Goal: Task Accomplishment & Management: Manage account settings

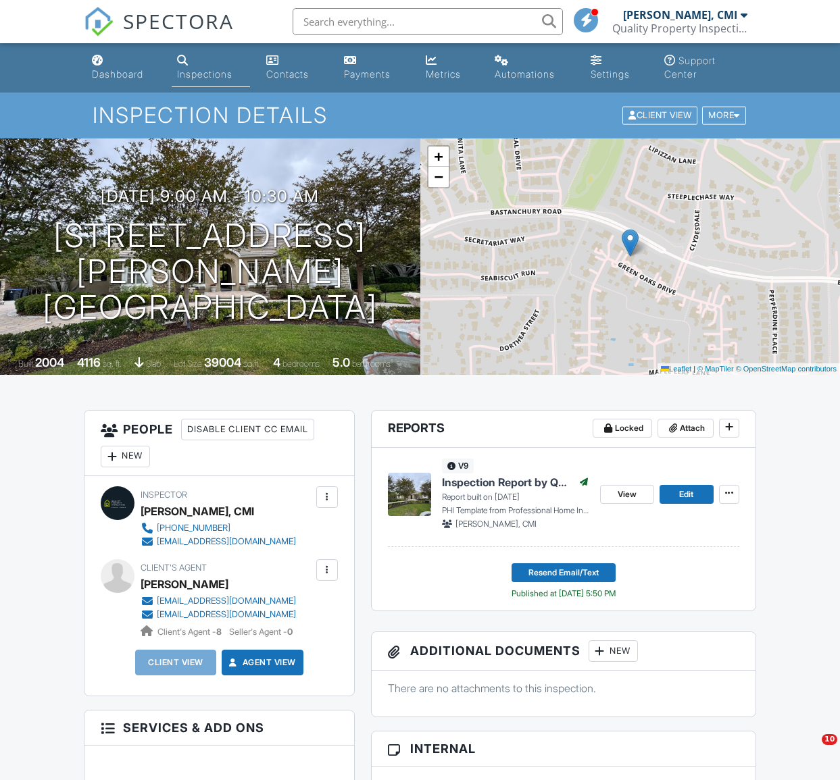
scroll to position [736, 0]
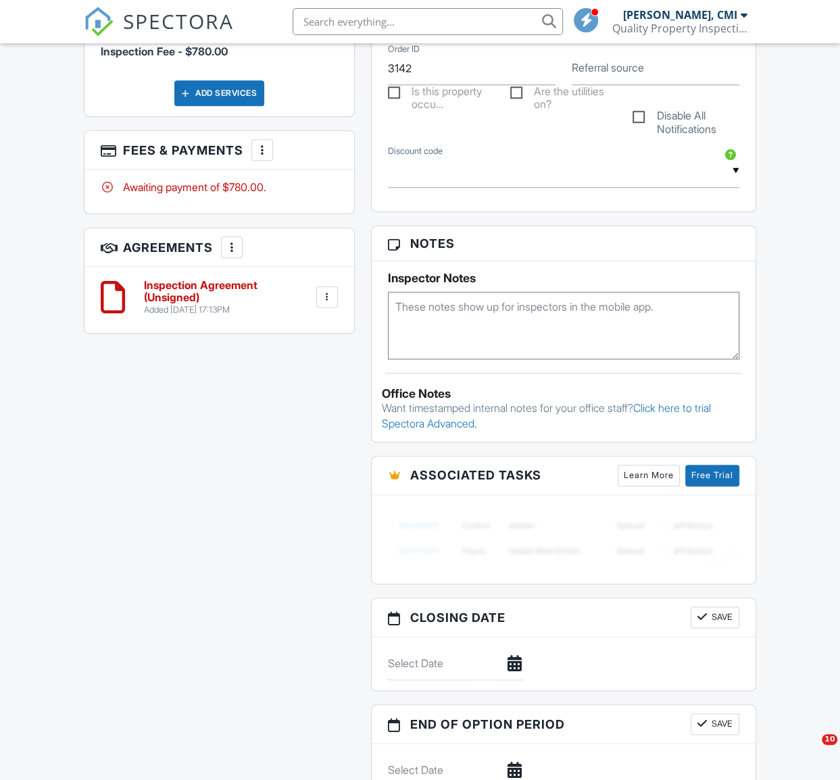
click at [334, 484] on div "All emails and texts are disabled for this inspection! All emails and texts hav…" at bounding box center [420, 243] width 688 height 1138
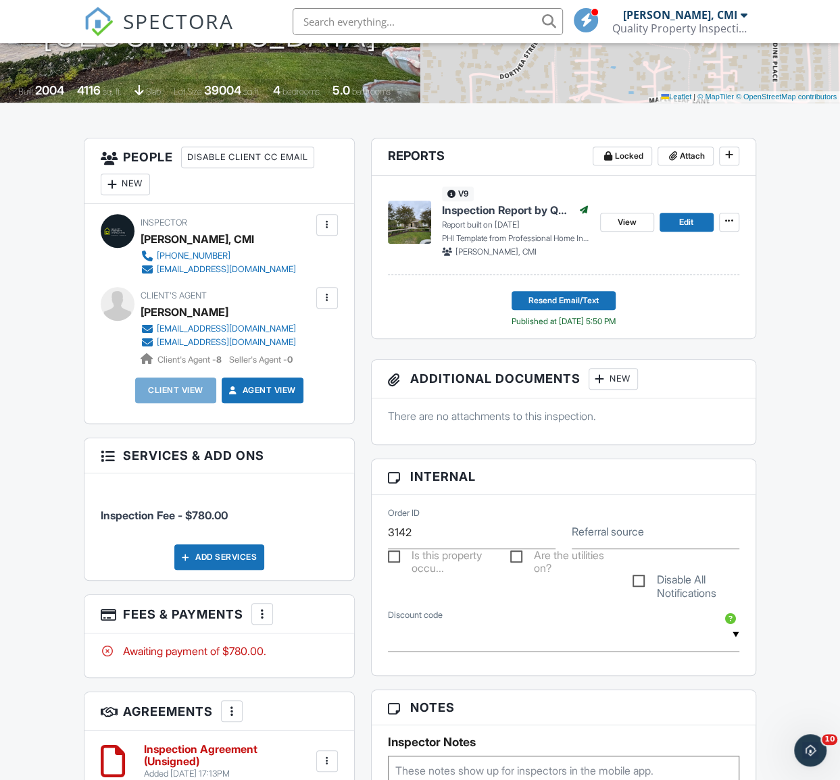
scroll to position [0, 0]
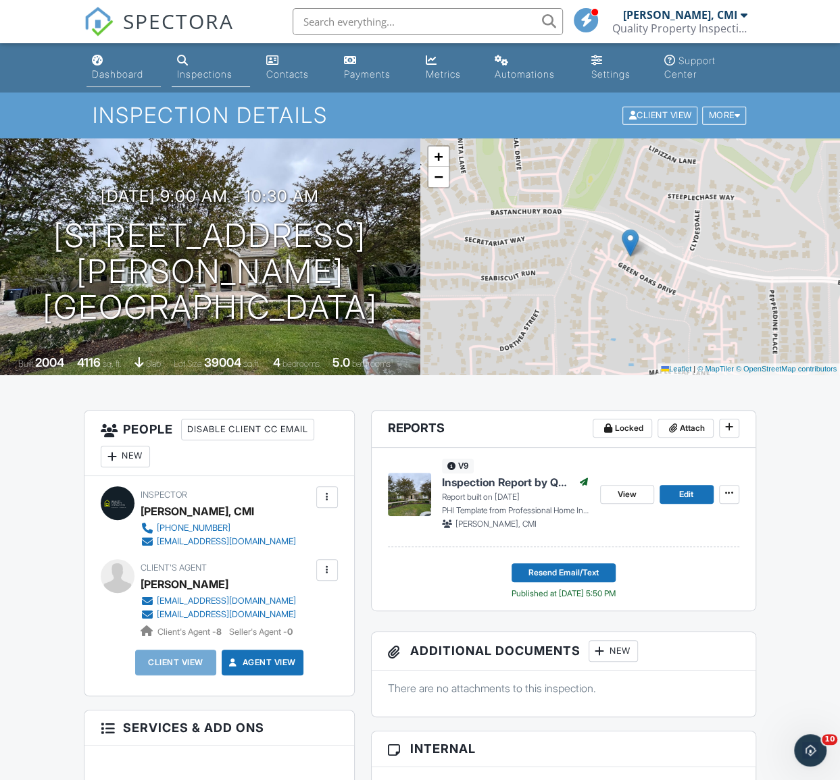
click at [116, 66] on link "Dashboard" at bounding box center [123, 68] width 74 height 39
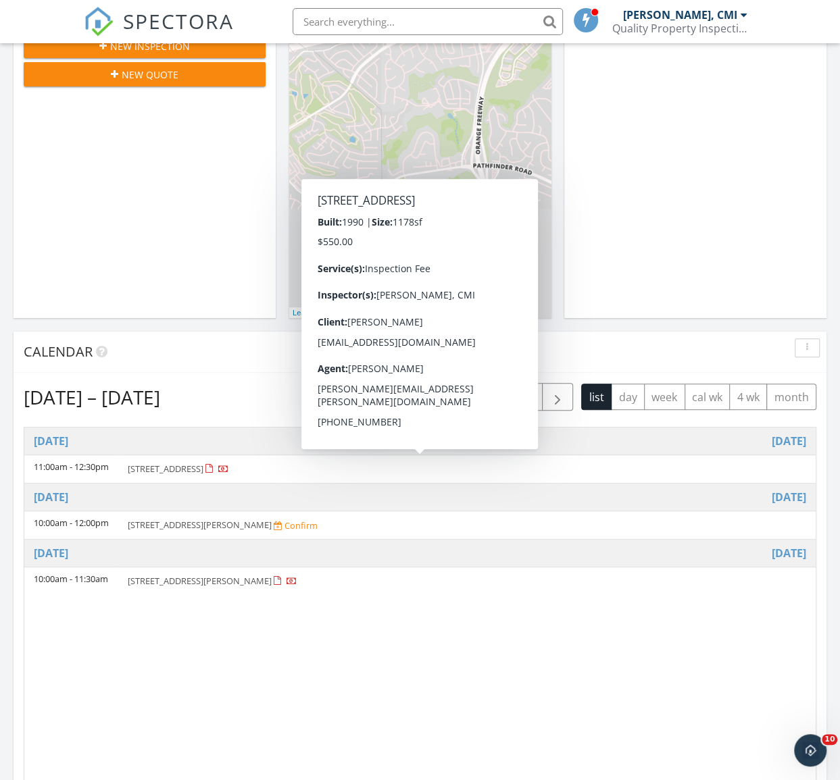
scroll to position [368, 0]
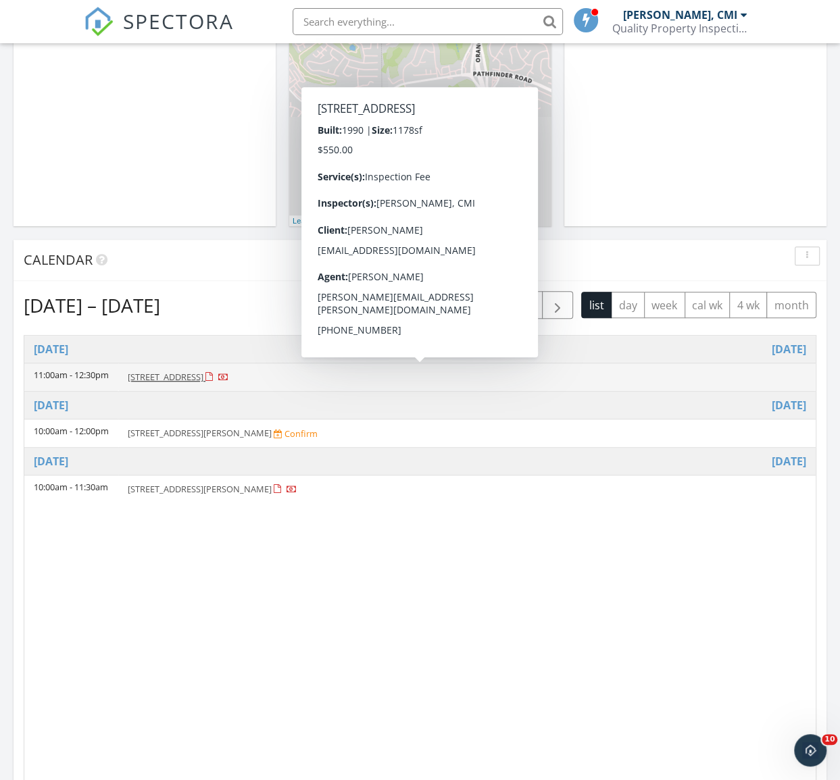
click at [203, 376] on span "16236 Bridgewood Ln, Victorville 92395" at bounding box center [166, 377] width 76 height 12
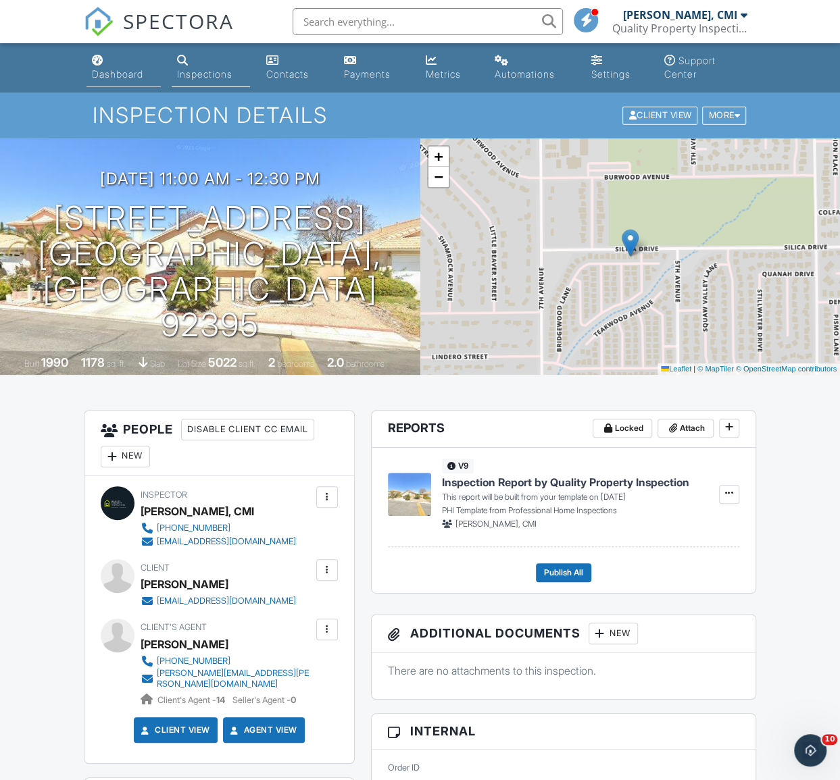
click at [97, 74] on div "Dashboard" at bounding box center [117, 73] width 51 height 11
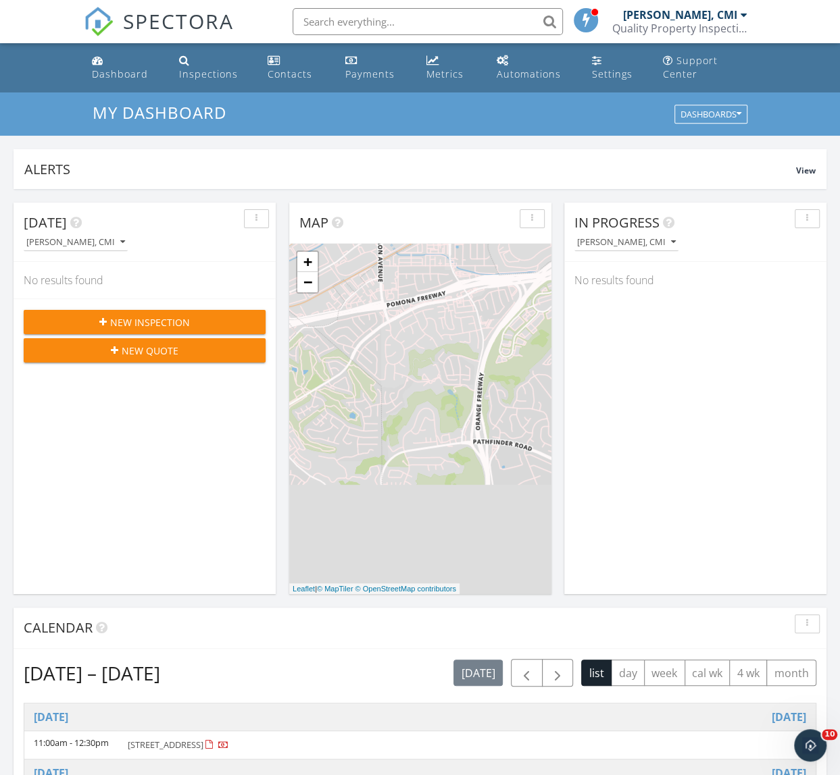
click at [192, 329] on div "New Inspection" at bounding box center [144, 322] width 220 height 14
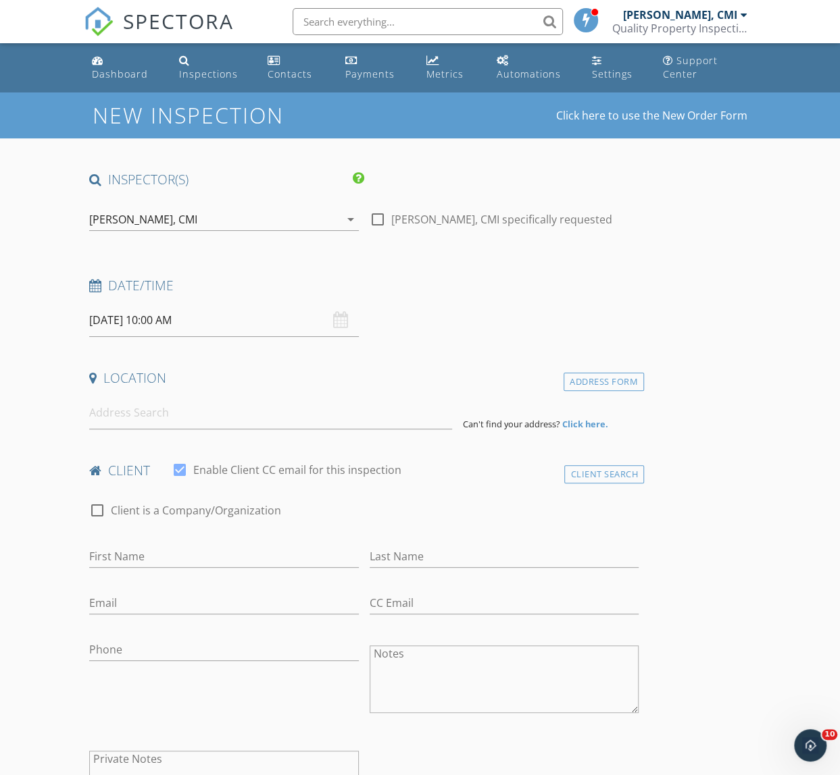
click at [187, 328] on input "09/30/2025 10:00 AM" at bounding box center [223, 320] width 269 height 33
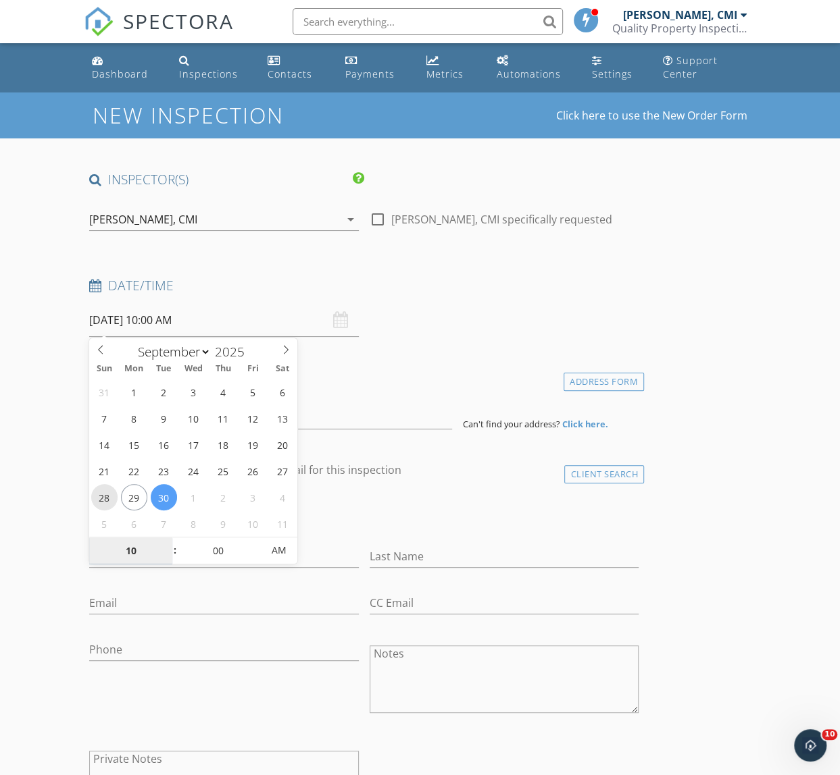
type input "09/28/2025 10:00 AM"
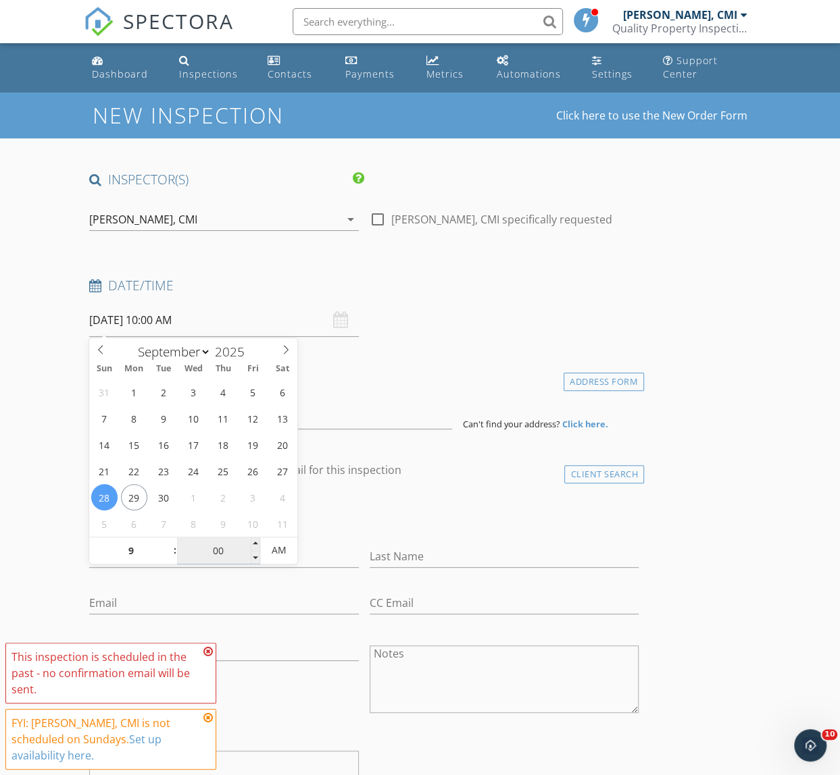
type input "09"
type input "09/28/2025 9:00 AM"
click at [213, 552] on input "00" at bounding box center [218, 551] width 83 height 27
type input "30"
type input "09/28/2025 9:30 AM"
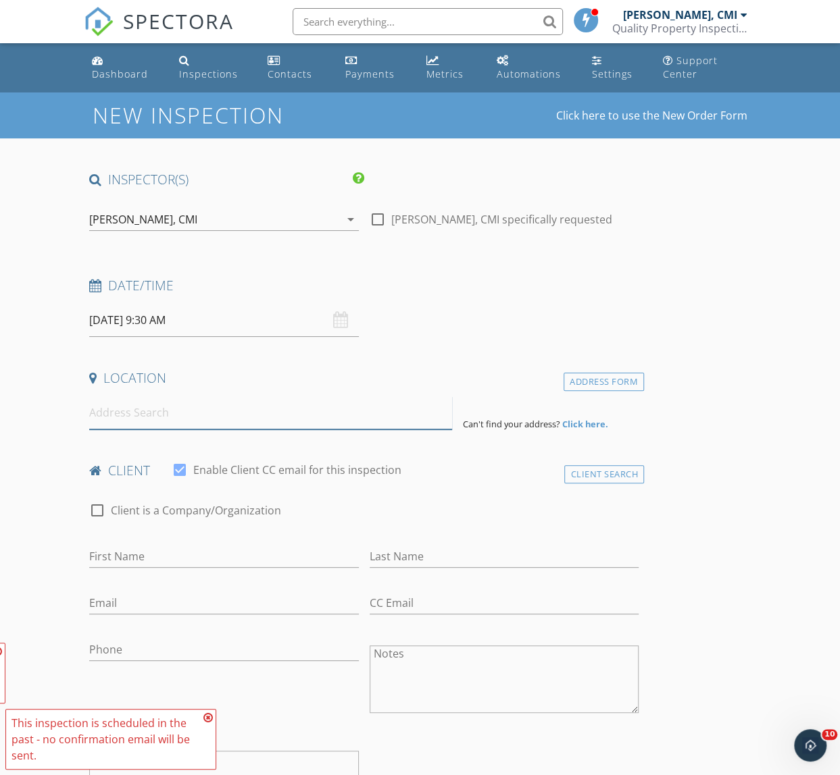
click at [195, 426] on input at bounding box center [270, 413] width 362 height 33
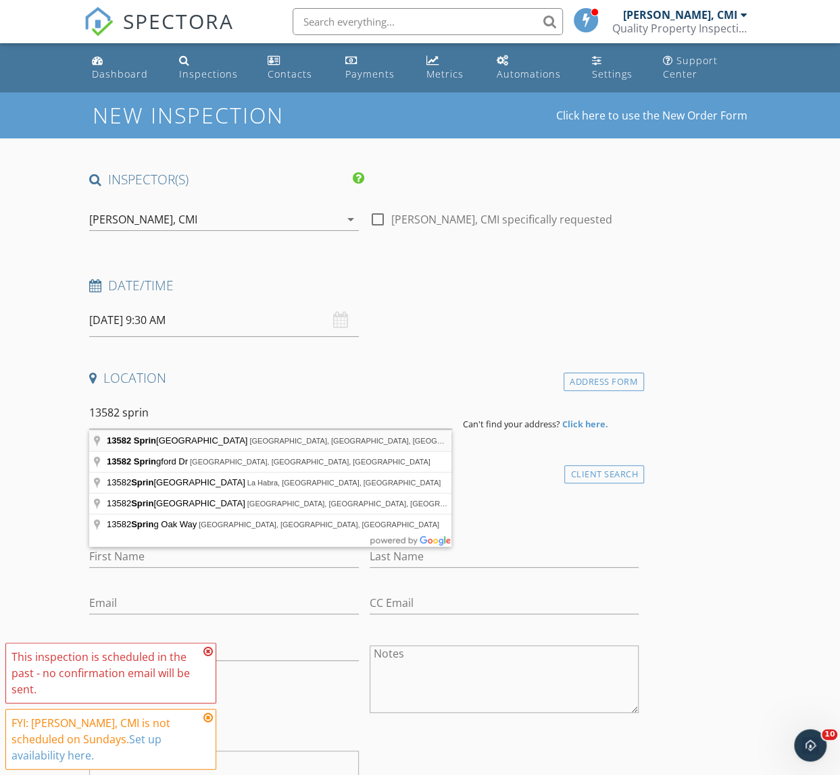
type input "13582 Springdale Street, Westminster, CA, USA"
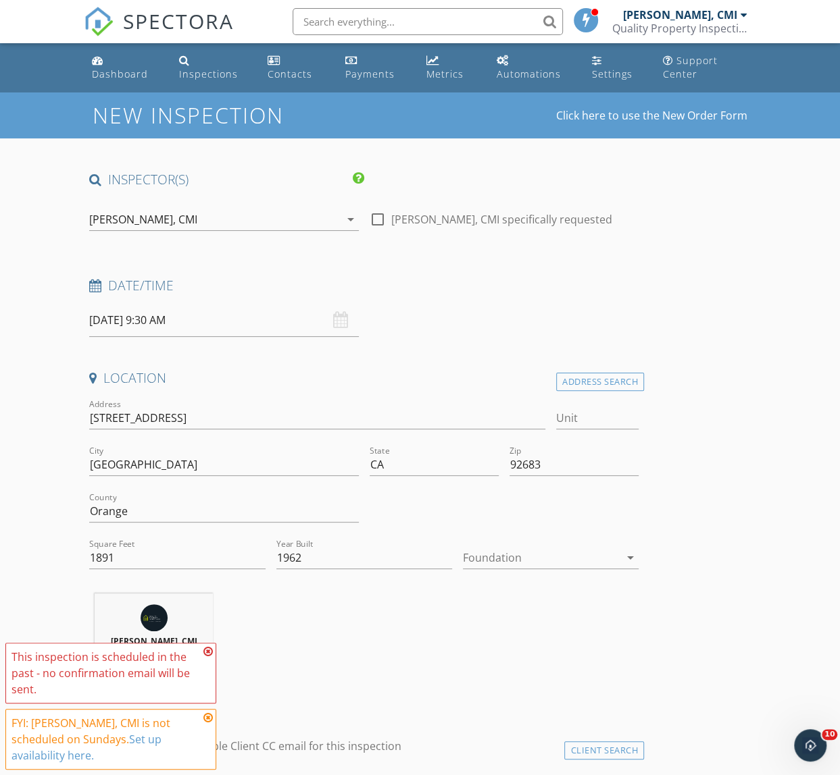
click at [545, 560] on div at bounding box center [541, 558] width 157 height 22
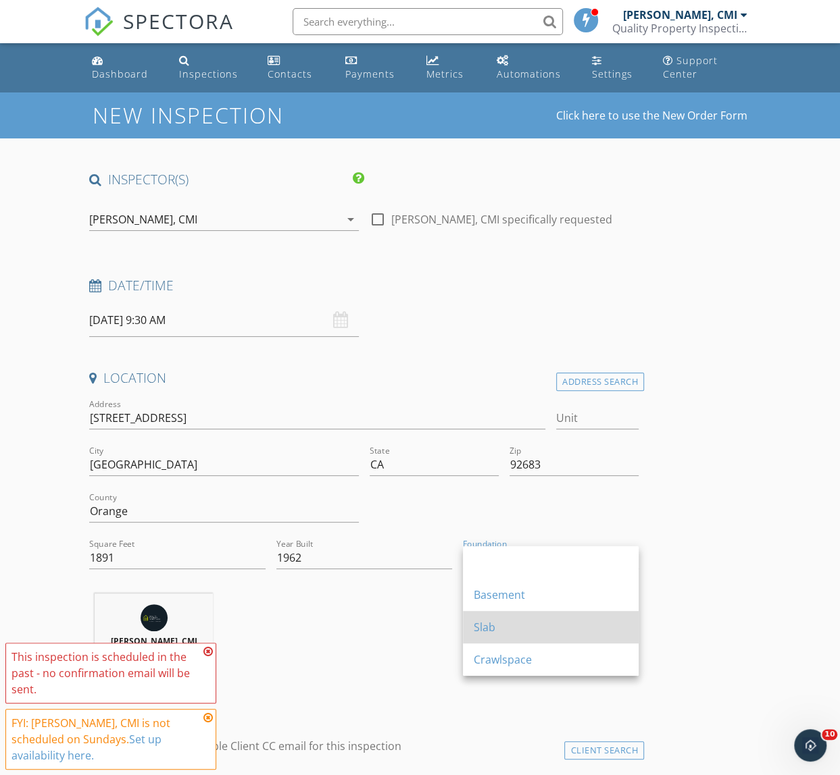
click at [532, 623] on div "Slab" at bounding box center [551, 627] width 154 height 16
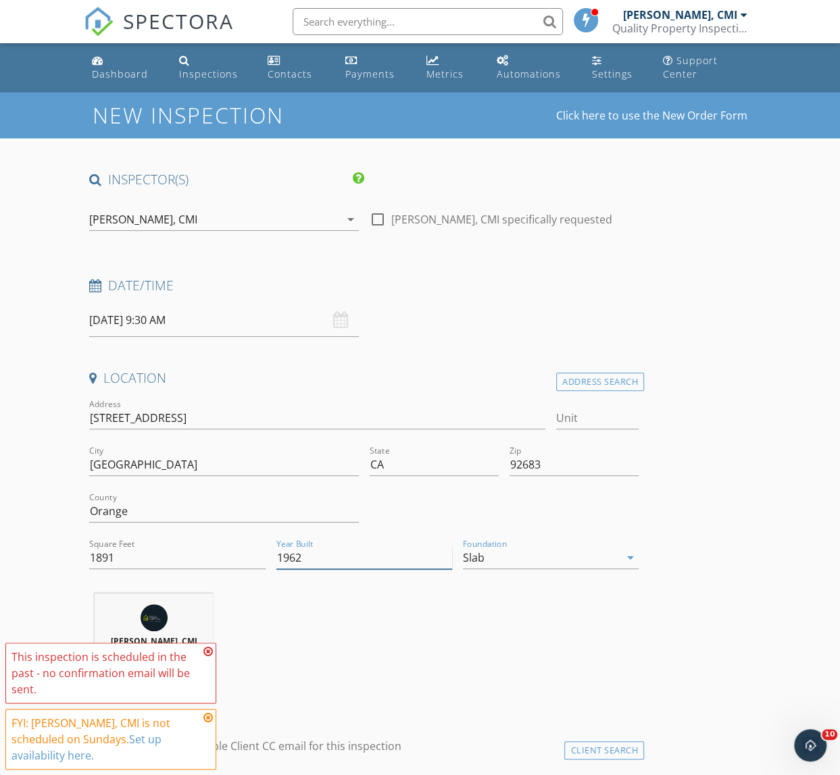
drag, startPoint x: 359, startPoint y: 556, endPoint x: 264, endPoint y: 555, distance: 95.3
click at [264, 555] on div "Address 13582 Springdale St Unit City Westminster State CA Zip 92683 County Ora…" at bounding box center [364, 490] width 560 height 186
click at [374, 630] on div "Tien Yih, CMI 25.4 miles (33 minutes)" at bounding box center [364, 650] width 560 height 112
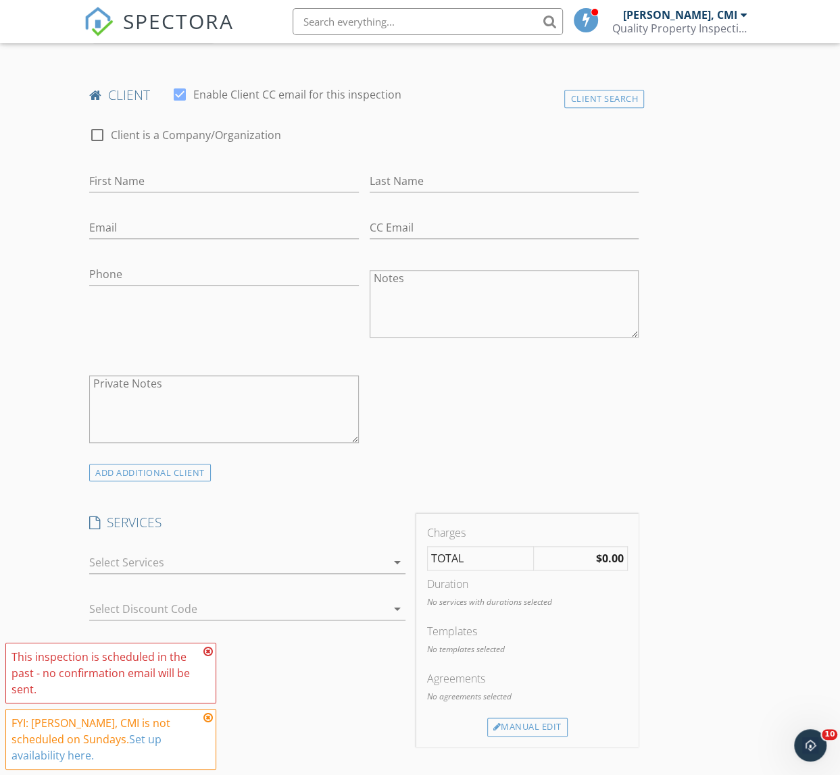
scroll to position [676, 0]
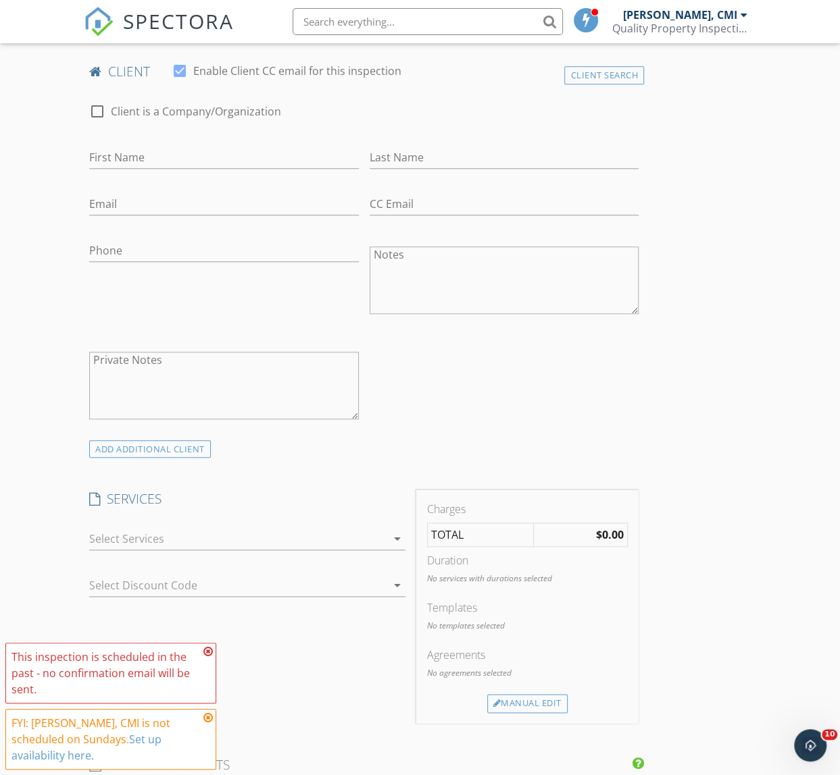
click at [272, 522] on div "check_box_outline_blank Inspection Fee check_box_outline_blank Home Inspection …" at bounding box center [246, 542] width 315 height 44
click at [266, 534] on div at bounding box center [237, 539] width 297 height 22
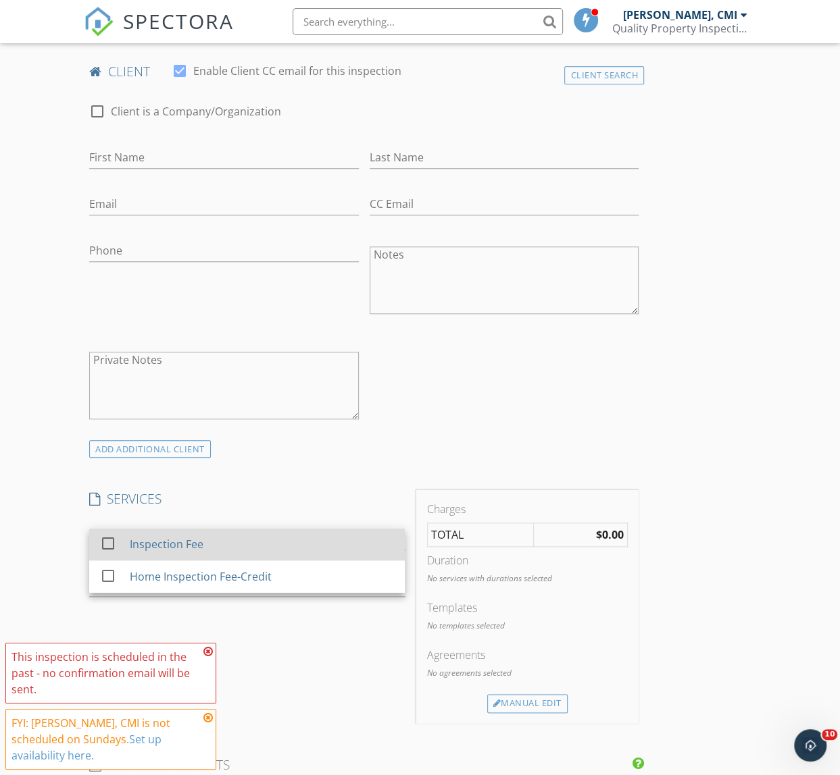
click at [242, 542] on div "Inspection Fee" at bounding box center [262, 544] width 264 height 27
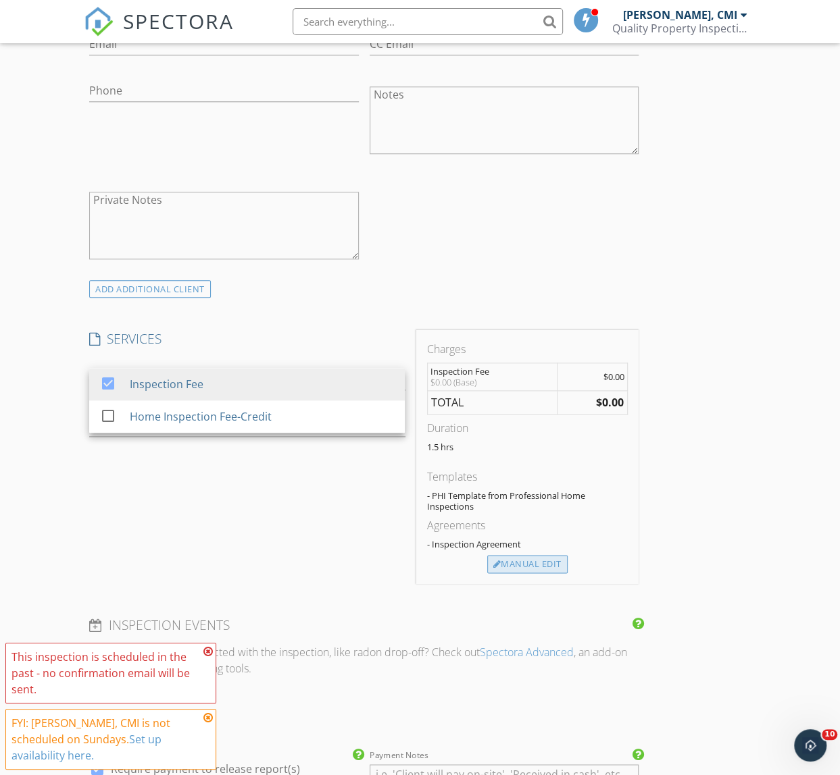
scroll to position [859, 0]
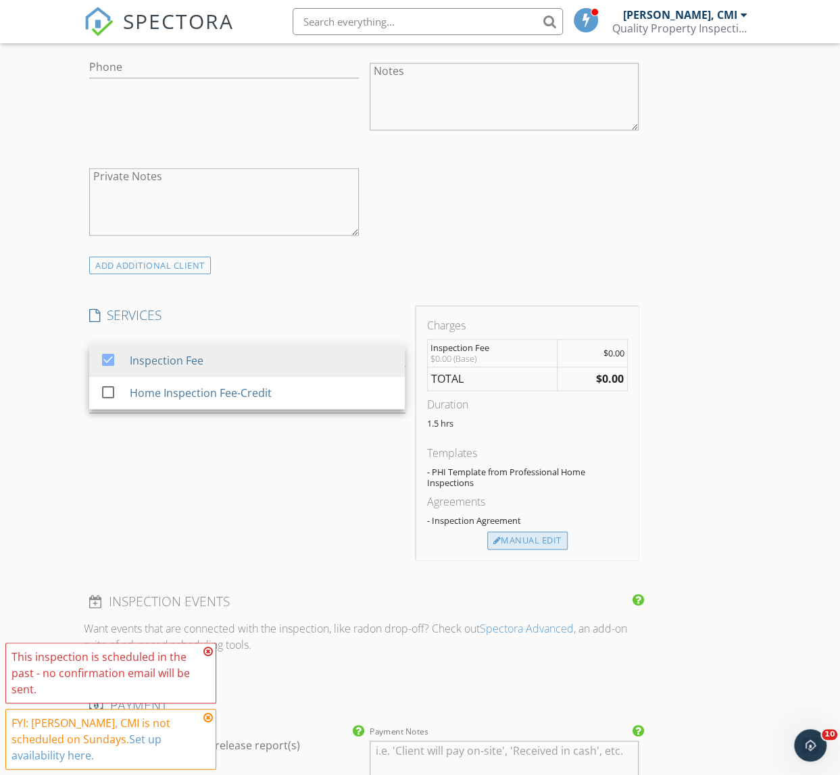
click at [517, 536] on div "Manual Edit" at bounding box center [527, 541] width 80 height 19
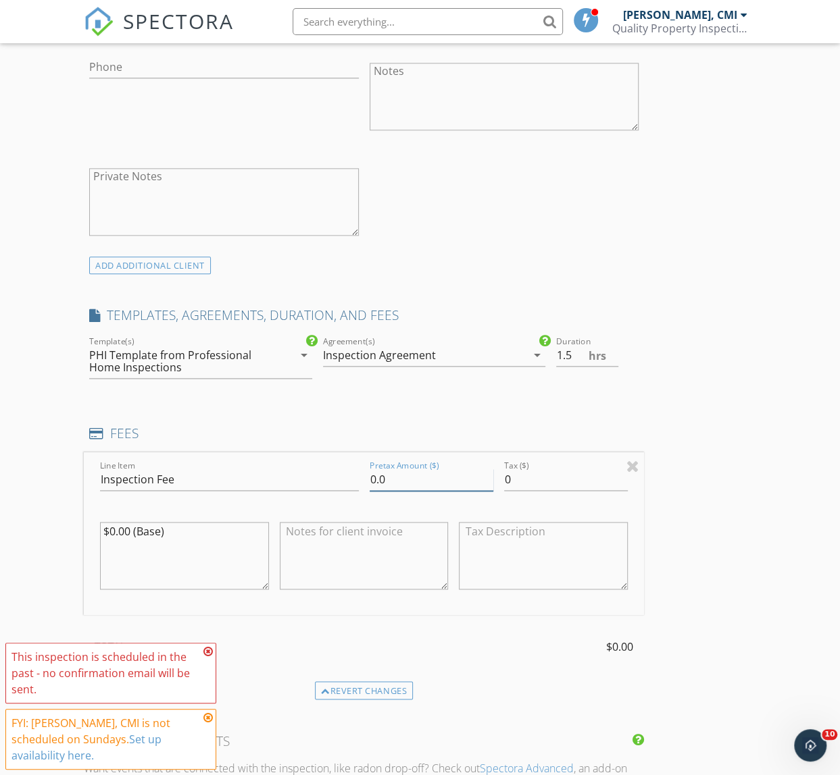
drag, startPoint x: 388, startPoint y: 480, endPoint x: 324, endPoint y: 472, distance: 65.3
click at [321, 477] on div "Line Item Inspection Fee Pretax Amount ($) 0.0 Tax ($) 0 $0.00 (Base)" at bounding box center [364, 534] width 560 height 163
type input "550"
click at [695, 432] on div "INSPECTOR(S) check_box Tien Yih, CMI PRIMARY Tien Yih, CMI arrow_drop_down chec…" at bounding box center [419, 522] width 671 height 2420
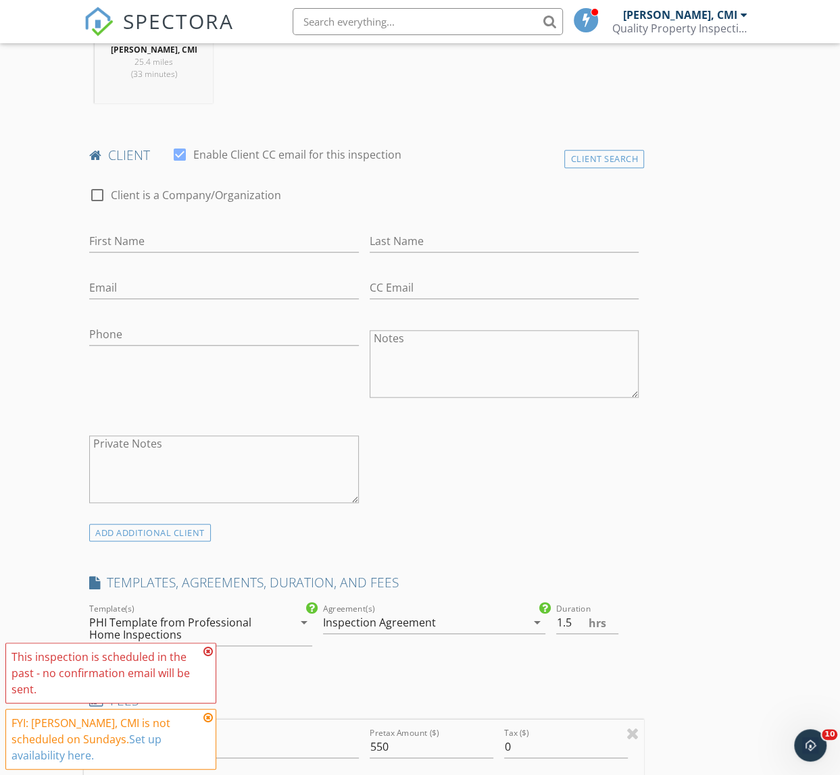
scroll to position [368, 0]
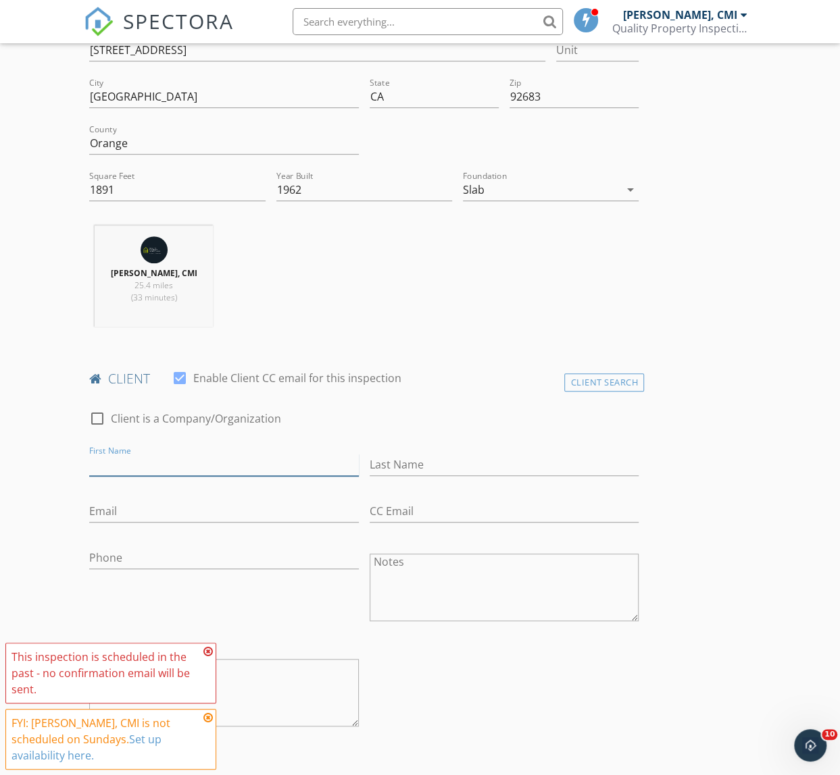
click at [289, 465] on input "First Name" at bounding box center [223, 465] width 269 height 22
type input "Daniel"
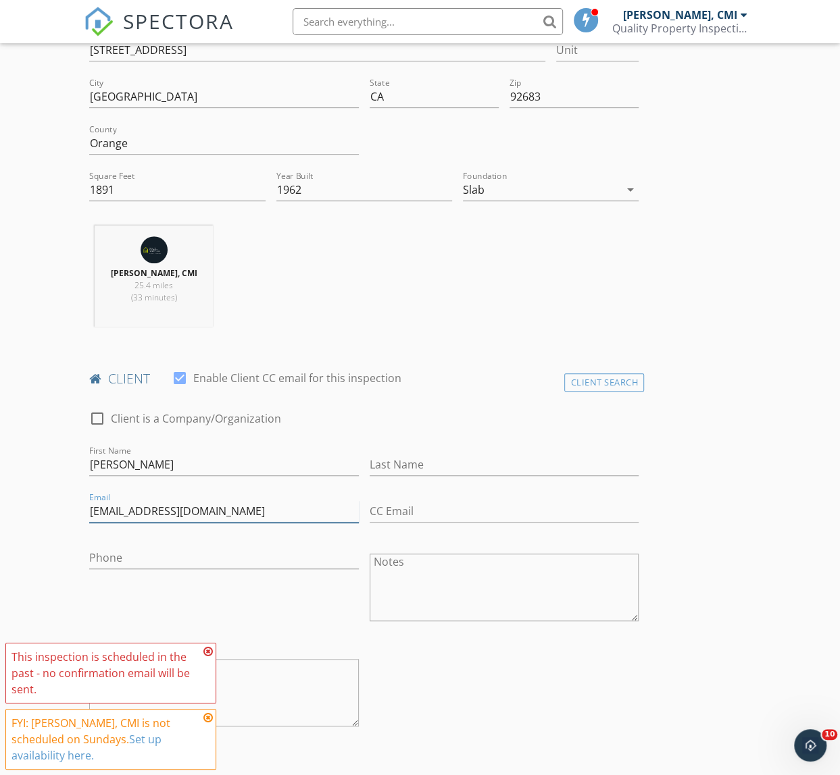
type input "ocdan411@gmail.com"
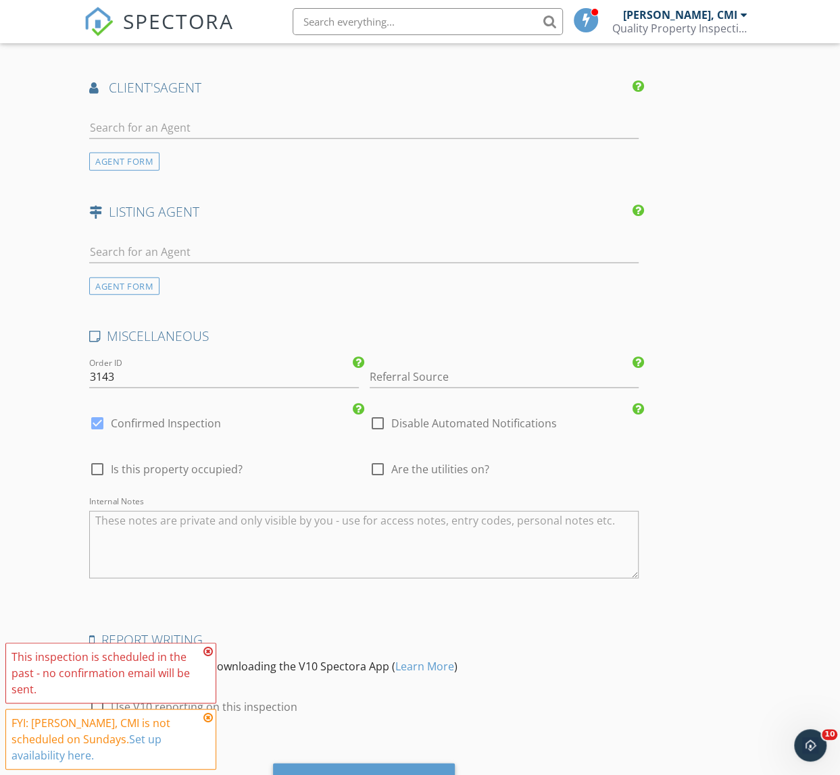
scroll to position [1845, 0]
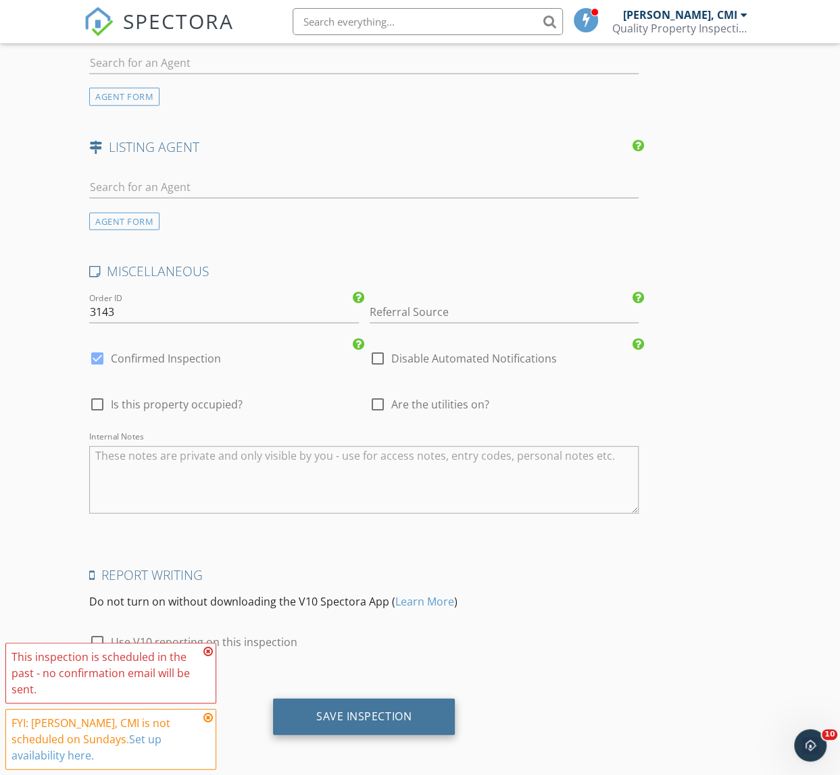
click at [405, 721] on div "Save Inspection" at bounding box center [363, 717] width 95 height 14
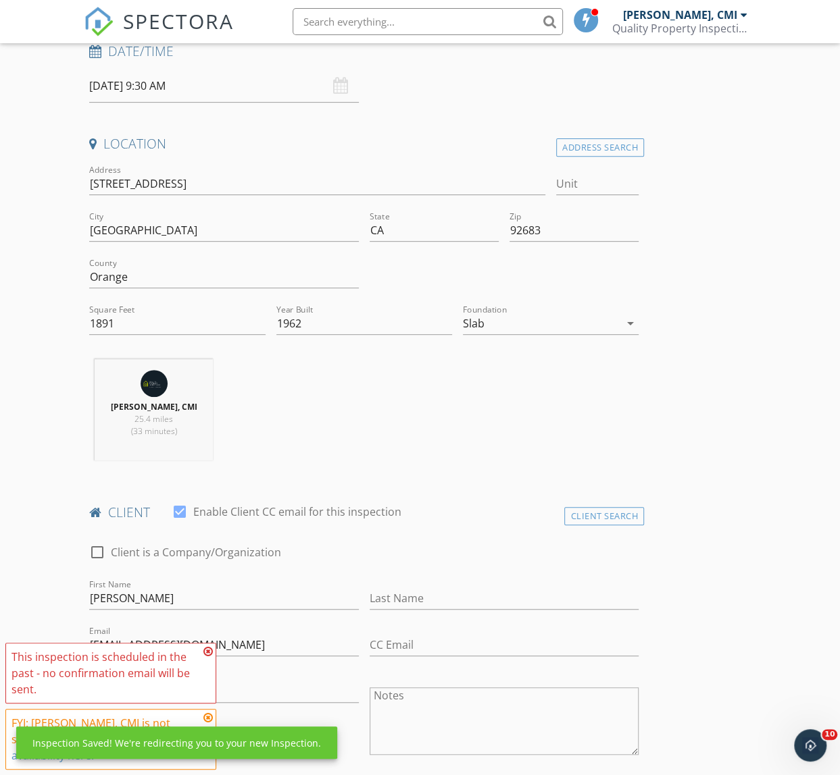
scroll to position [0, 0]
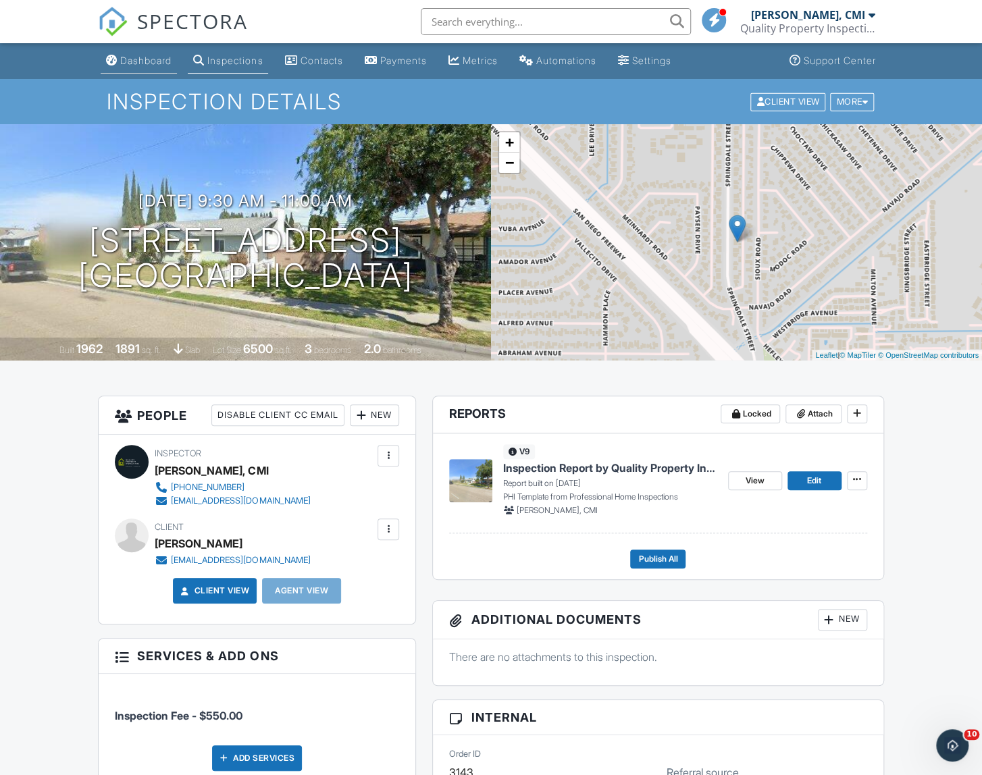
click at [142, 70] on link "Dashboard" at bounding box center [139, 61] width 76 height 25
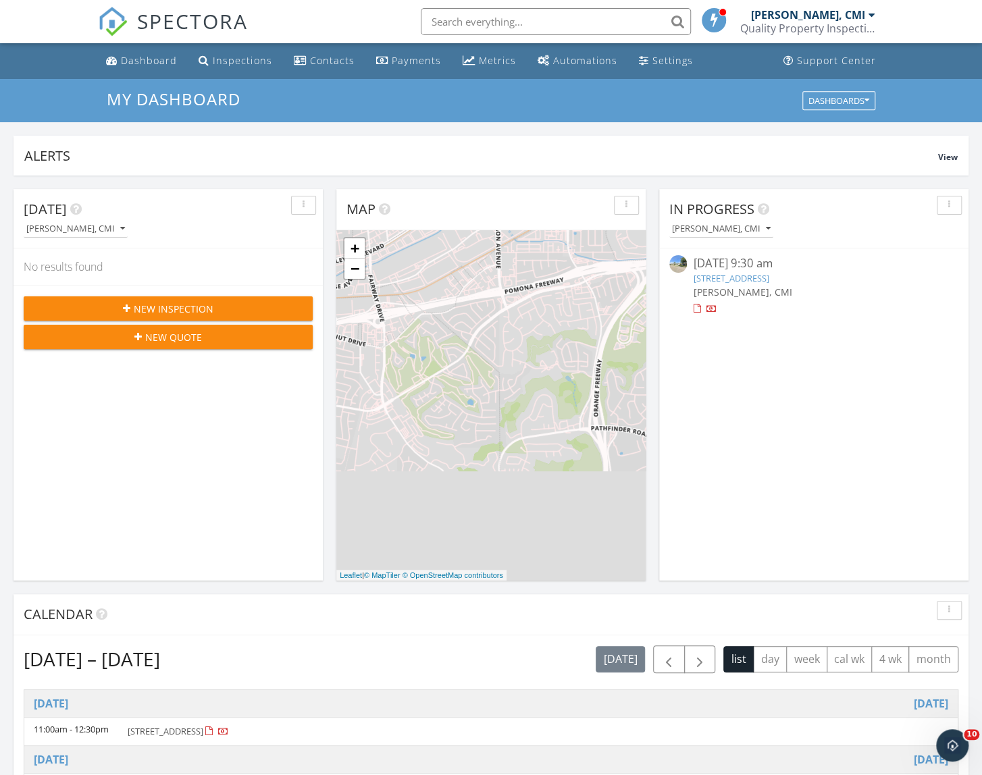
click at [769, 277] on link "13582 Springdale St, Westminster, CA 92683" at bounding box center [732, 278] width 76 height 12
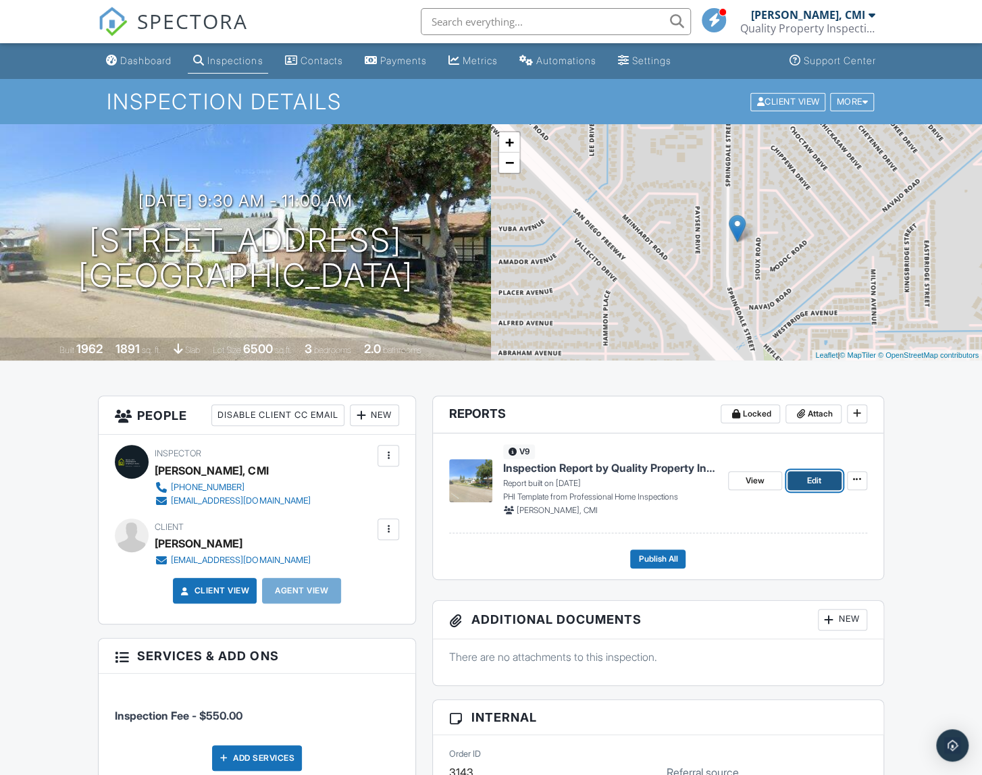
click at [817, 486] on span "Edit" at bounding box center [814, 481] width 14 height 14
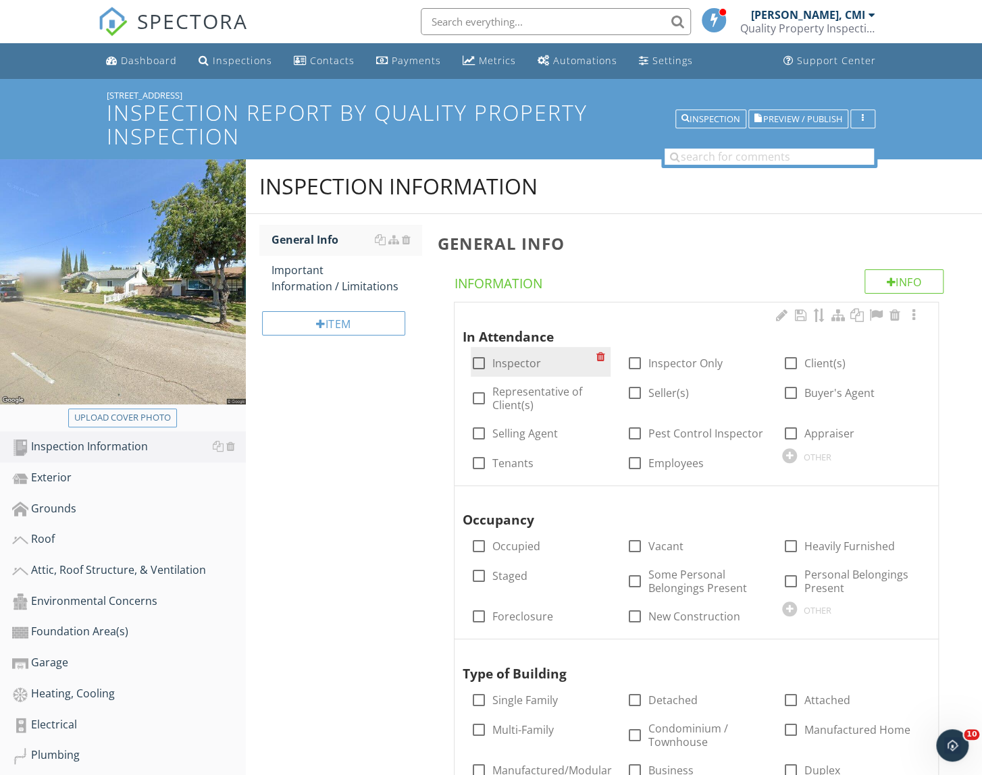
click at [520, 363] on label "Inspector" at bounding box center [516, 364] width 49 height 14
checkbox input "true"
click at [824, 359] on label "Client(s)" at bounding box center [824, 364] width 41 height 14
checkbox input "true"
click at [536, 405] on label "Representative of Client(s)" at bounding box center [544, 398] width 104 height 27
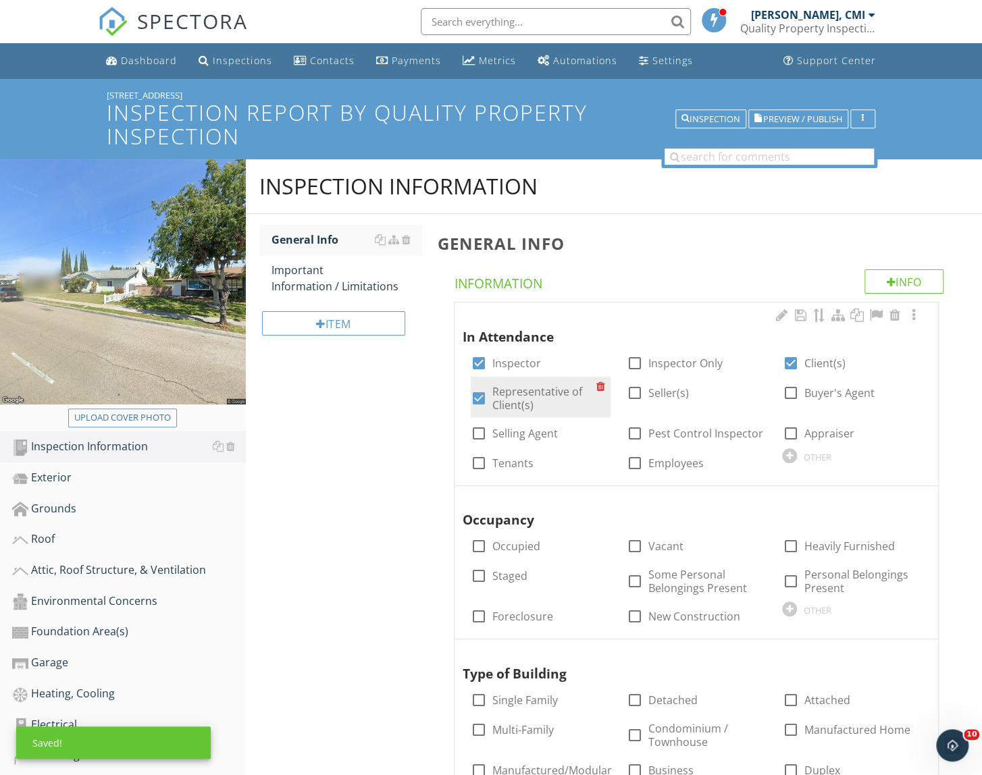
click at [532, 399] on label "Representative of Client(s)" at bounding box center [544, 398] width 104 height 27
click at [533, 394] on label "Representative of Client(s)" at bounding box center [544, 398] width 104 height 27
checkbox input "true"
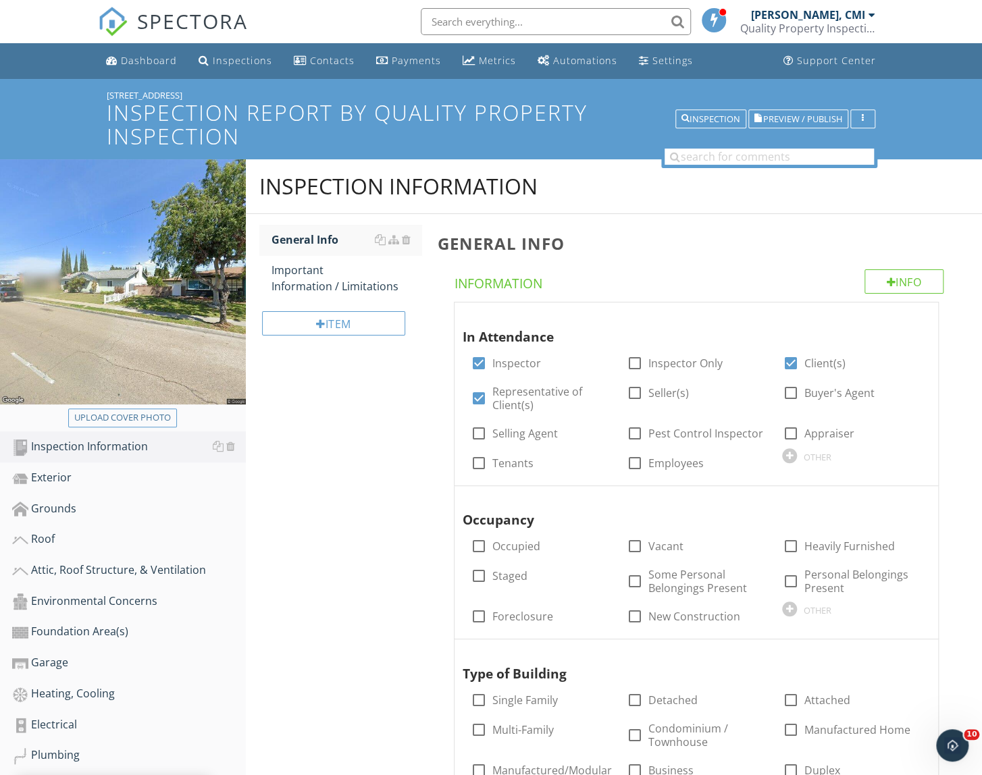
drag, startPoint x: 201, startPoint y: 88, endPoint x: 80, endPoint y: 95, distance: 121.1
click at [80, 95] on div "13582 Springdale St Inspection Report by Quality Property Inspection Inspection…" at bounding box center [491, 119] width 982 height 80
copy div "[STREET_ADDRESS]"
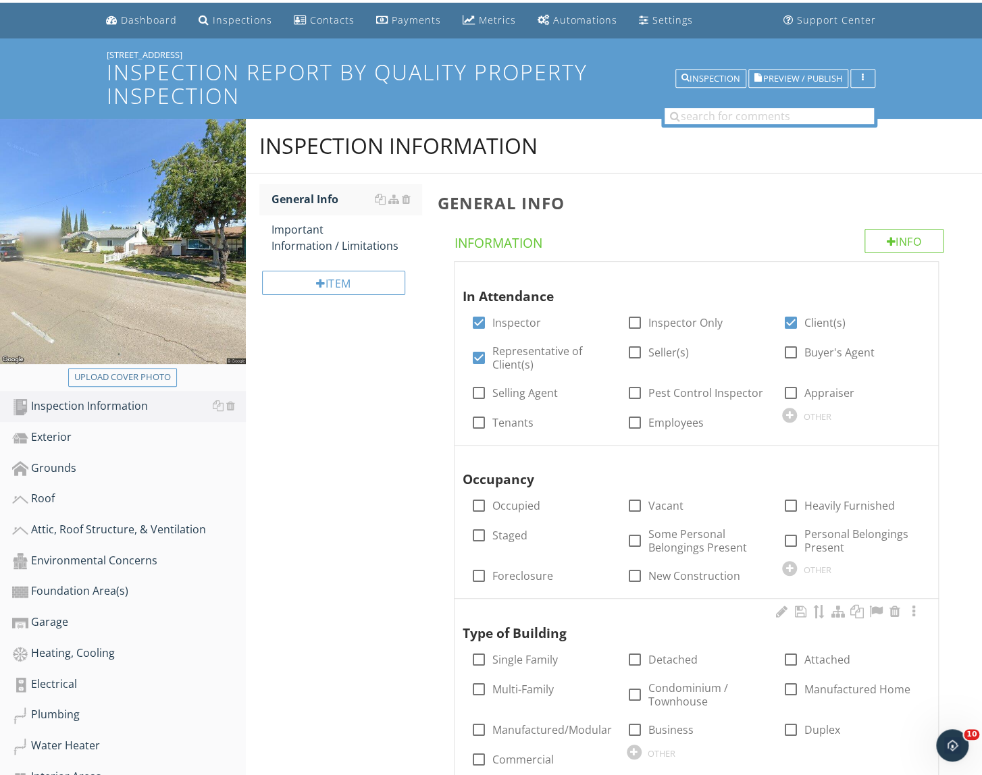
scroll to position [307, 0]
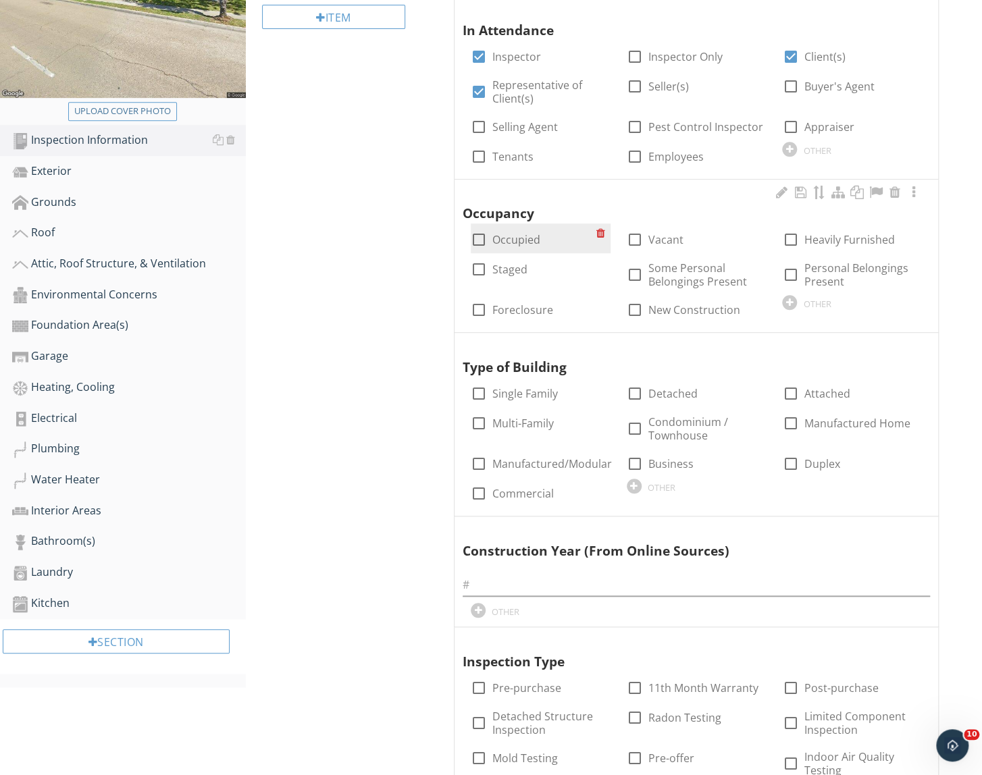
click at [536, 236] on label "Occupied" at bounding box center [516, 240] width 48 height 14
checkbox input "true"
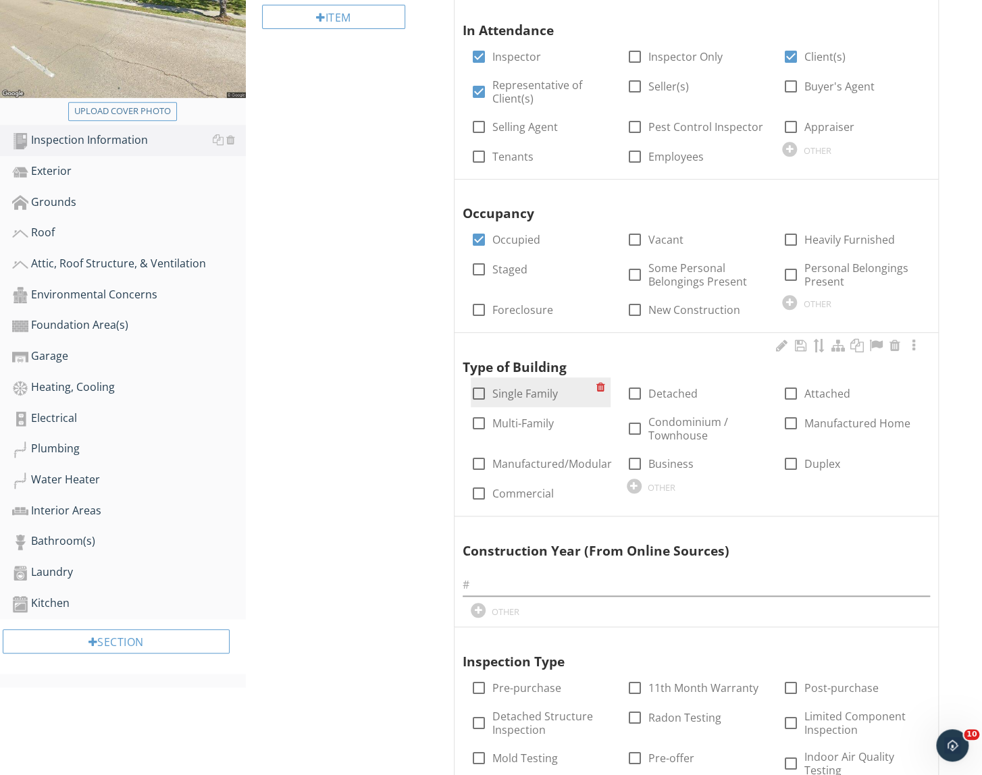
click at [546, 399] on label "Single Family" at bounding box center [525, 394] width 66 height 14
checkbox input "true"
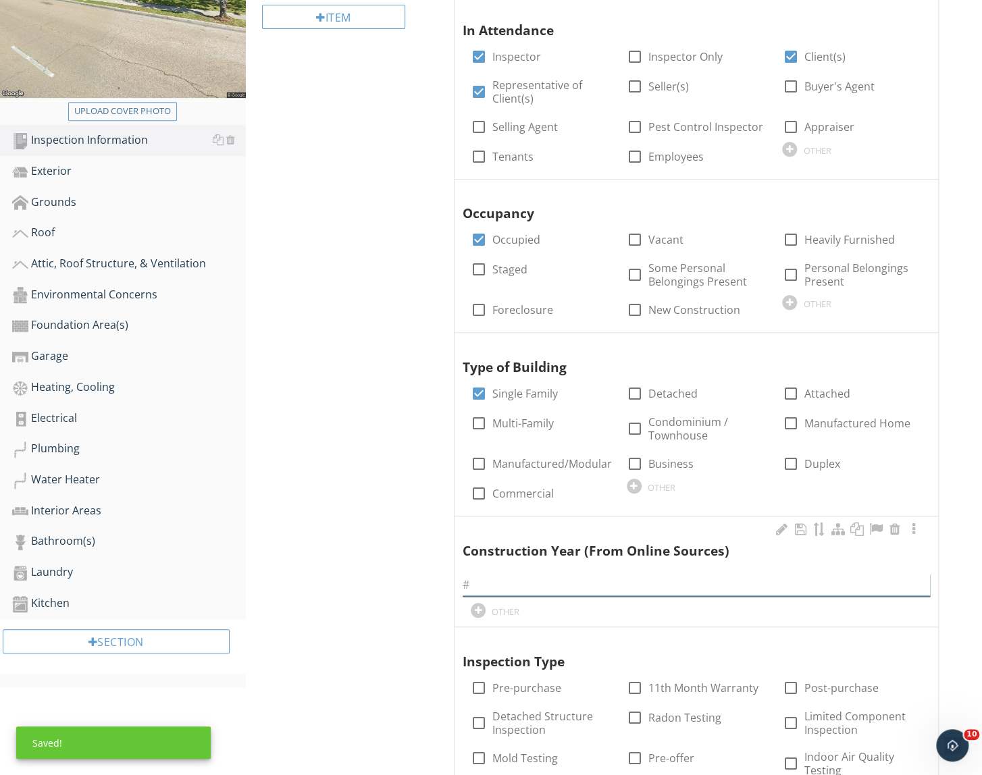
click at [571, 587] on input "text" at bounding box center [696, 585] width 467 height 22
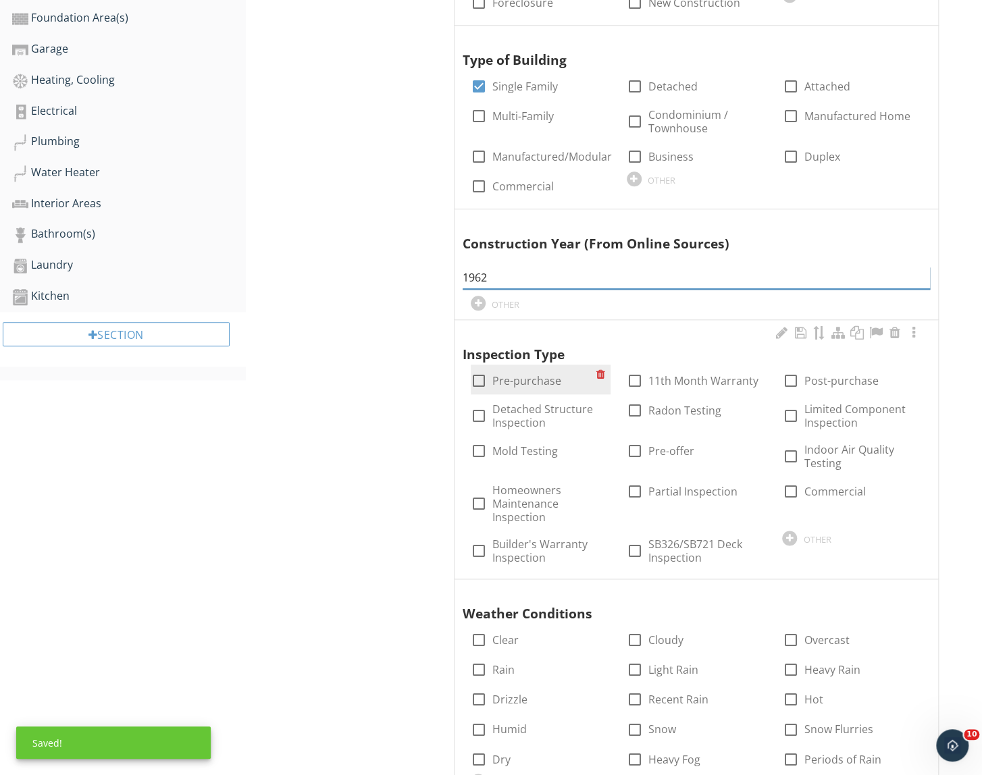
type input "1962"
click at [535, 378] on label "Pre-purchase" at bounding box center [526, 381] width 69 height 14
checkbox input "true"
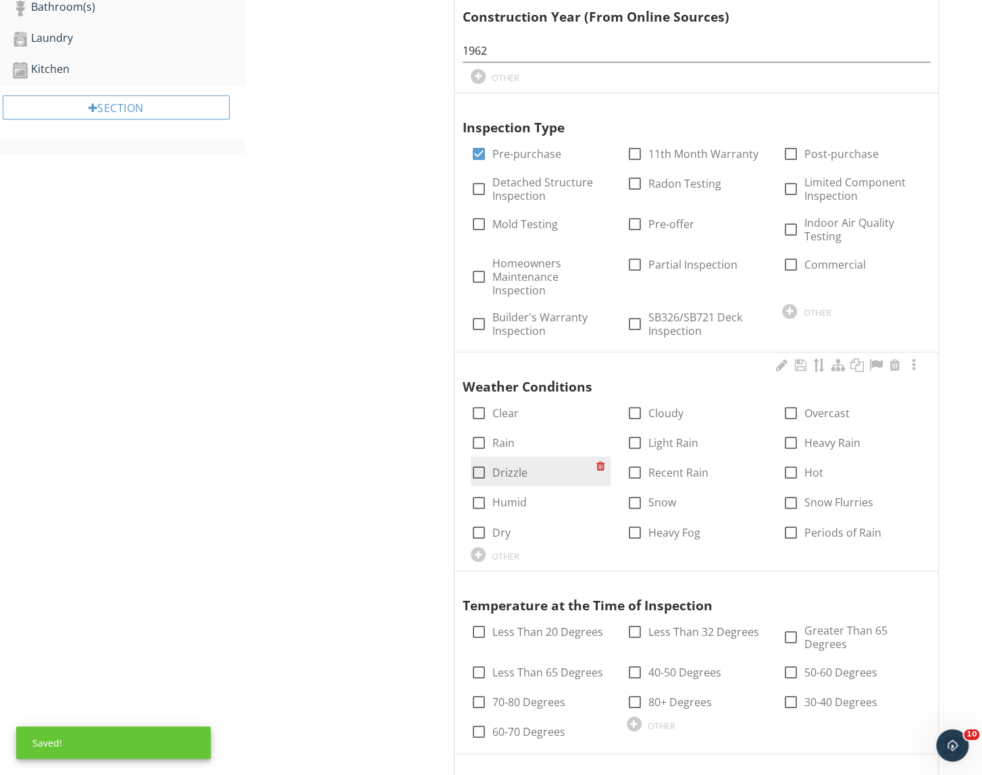
scroll to position [921, 0]
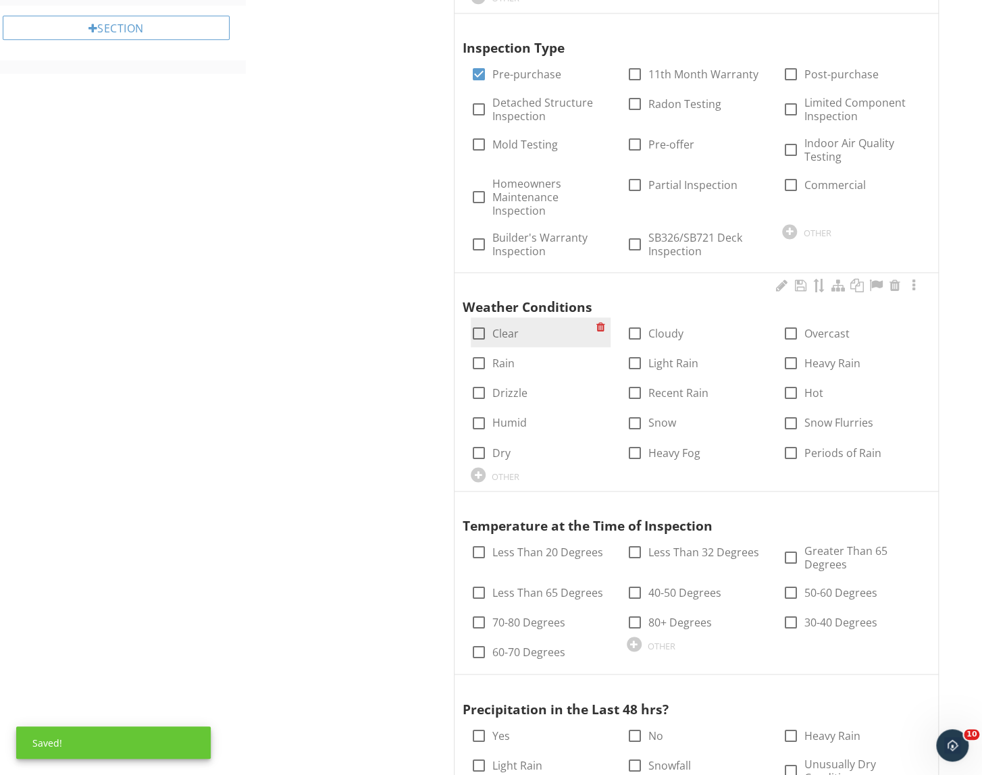
click at [507, 341] on div "check_box_outline_blank Clear" at bounding box center [541, 332] width 140 height 30
click at [507, 332] on label "Clear" at bounding box center [505, 334] width 26 height 14
checkbox input "true"
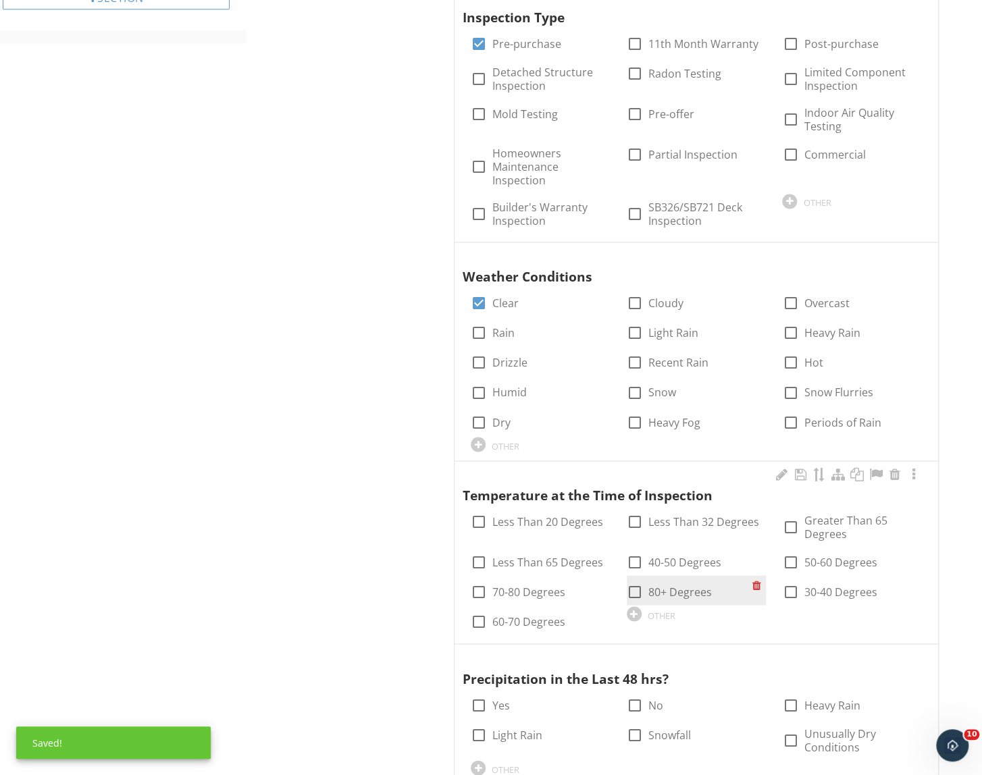
scroll to position [1167, 0]
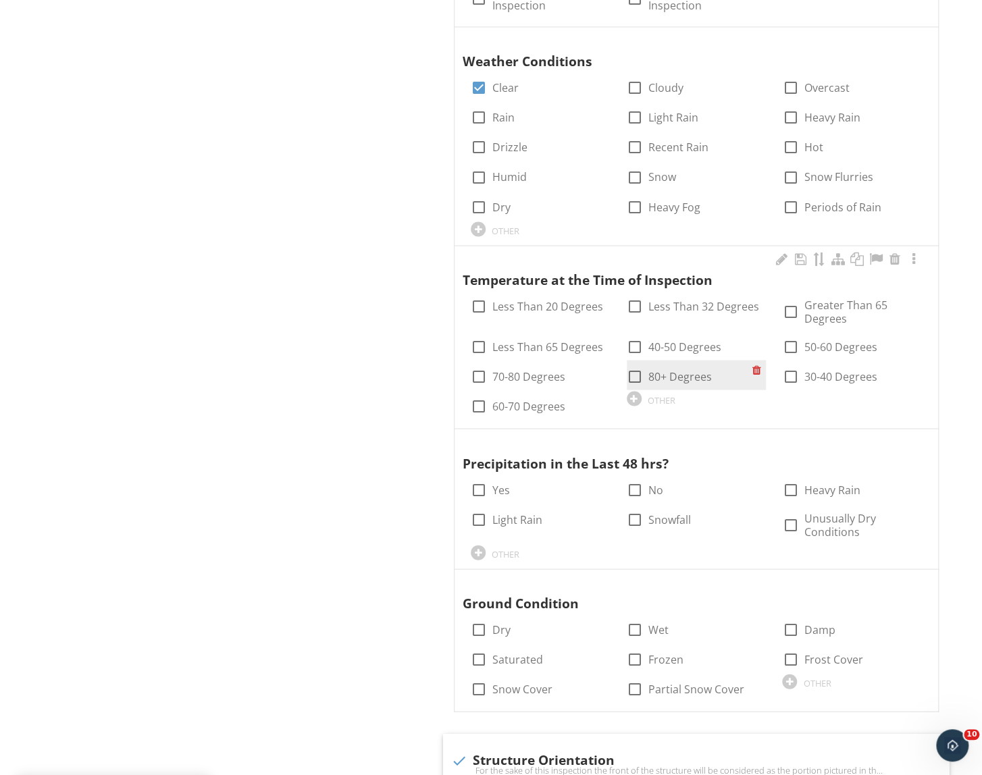
click at [677, 378] on label "80+ Degrees" at bounding box center [679, 377] width 63 height 14
checkbox input "true"
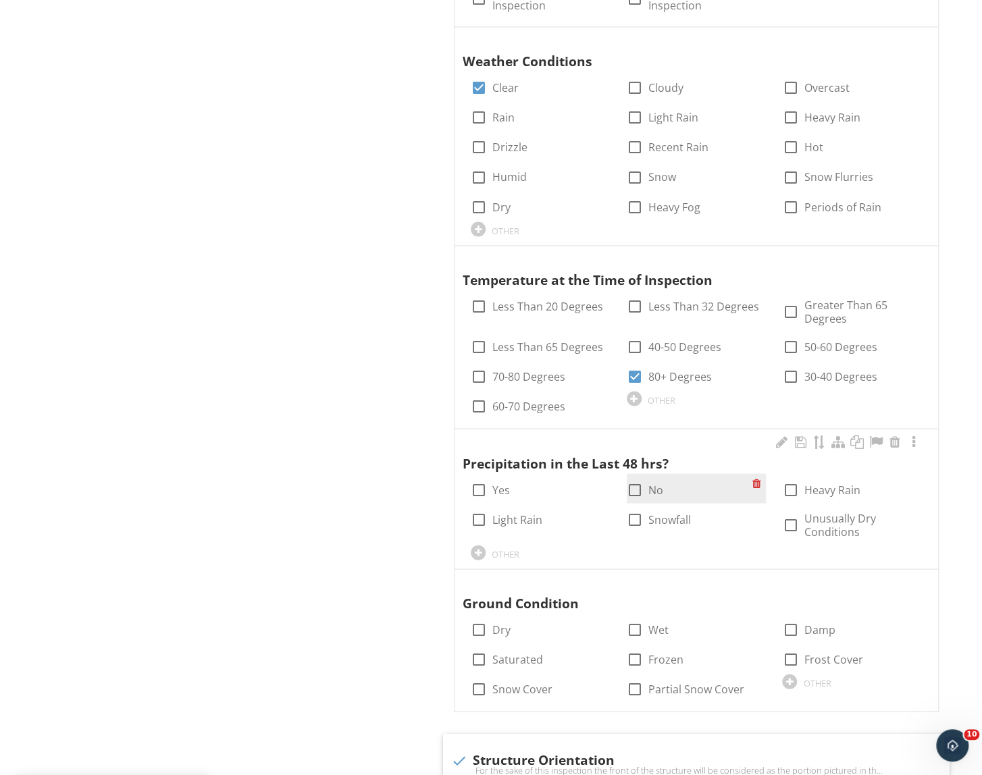
click at [630, 497] on div at bounding box center [634, 489] width 23 height 23
checkbox input "true"
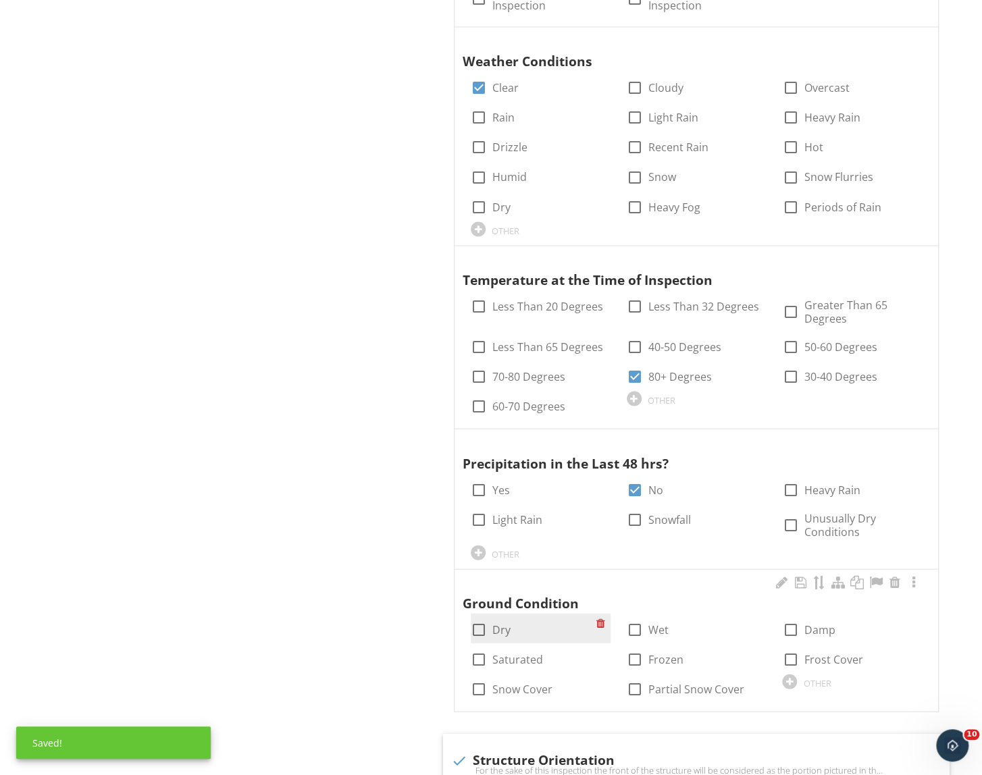
click at [482, 632] on div at bounding box center [478, 629] width 23 height 23
checkbox input "true"
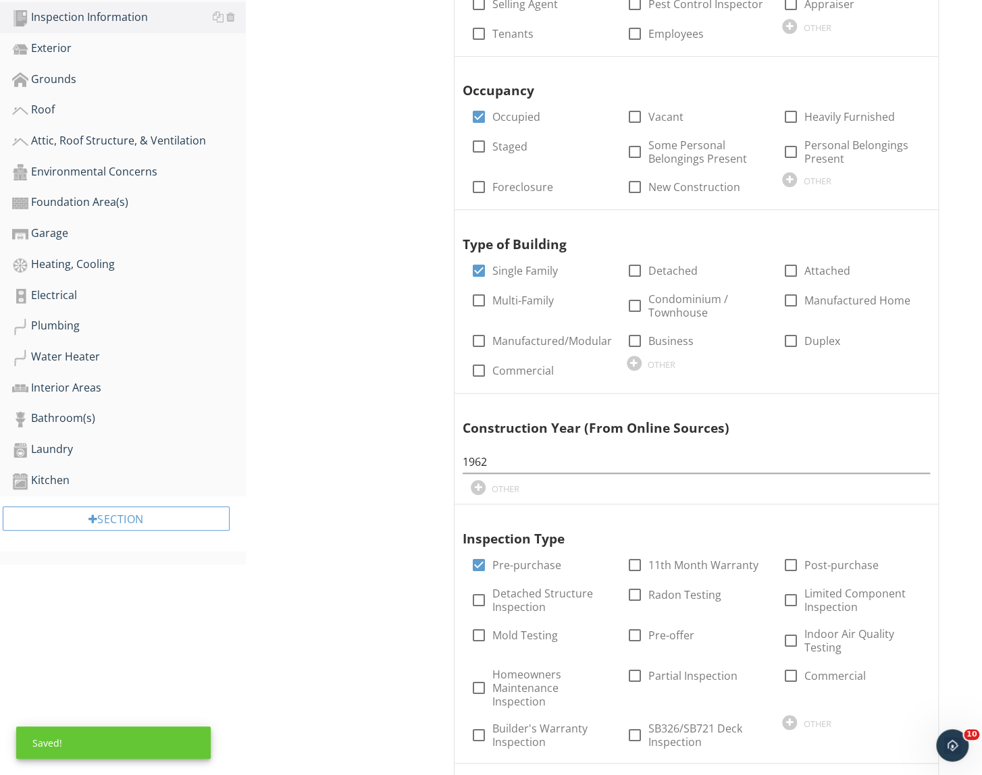
scroll to position [0, 0]
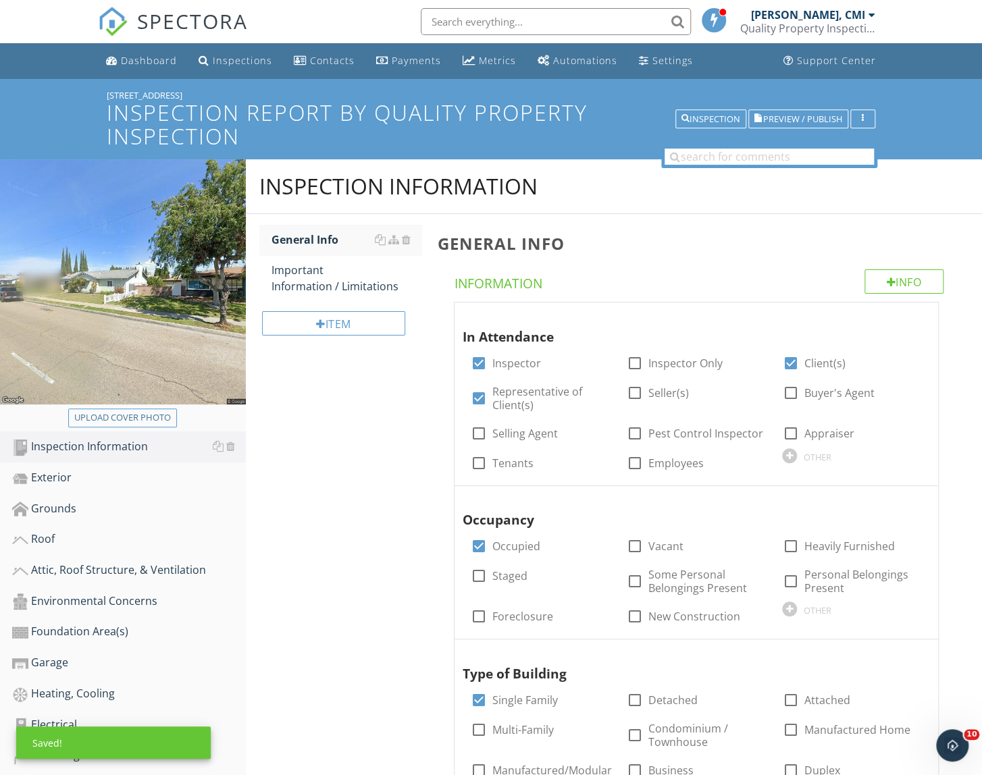
click at [299, 263] on div "Important Information / Limitations" at bounding box center [347, 278] width 151 height 32
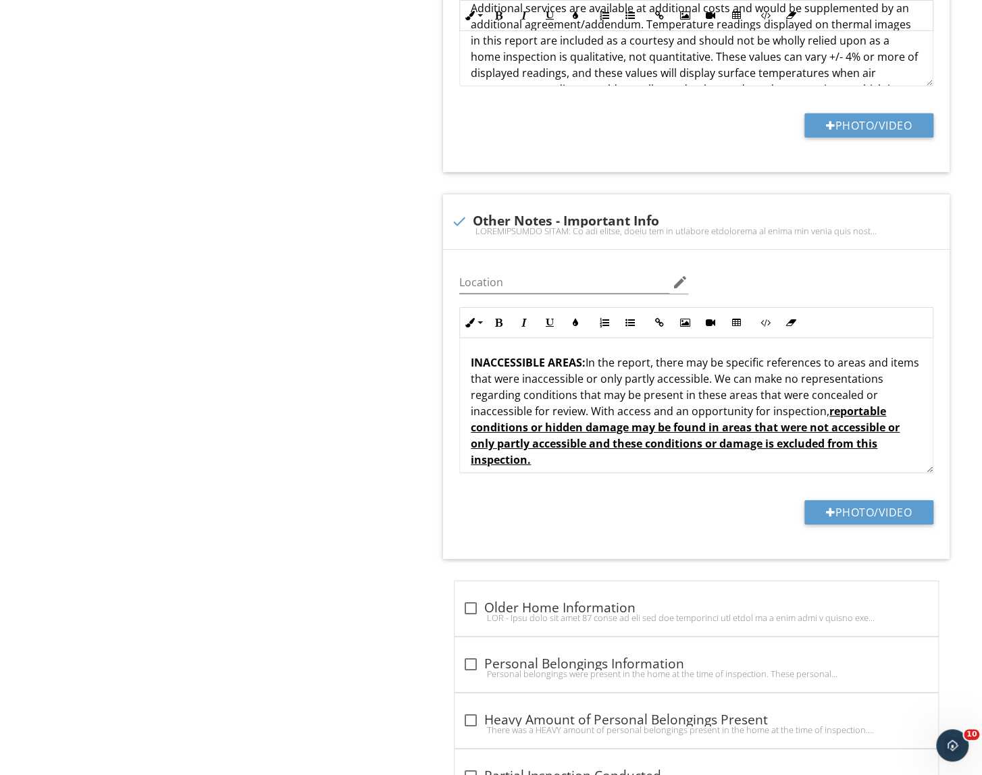
scroll to position [2579, 0]
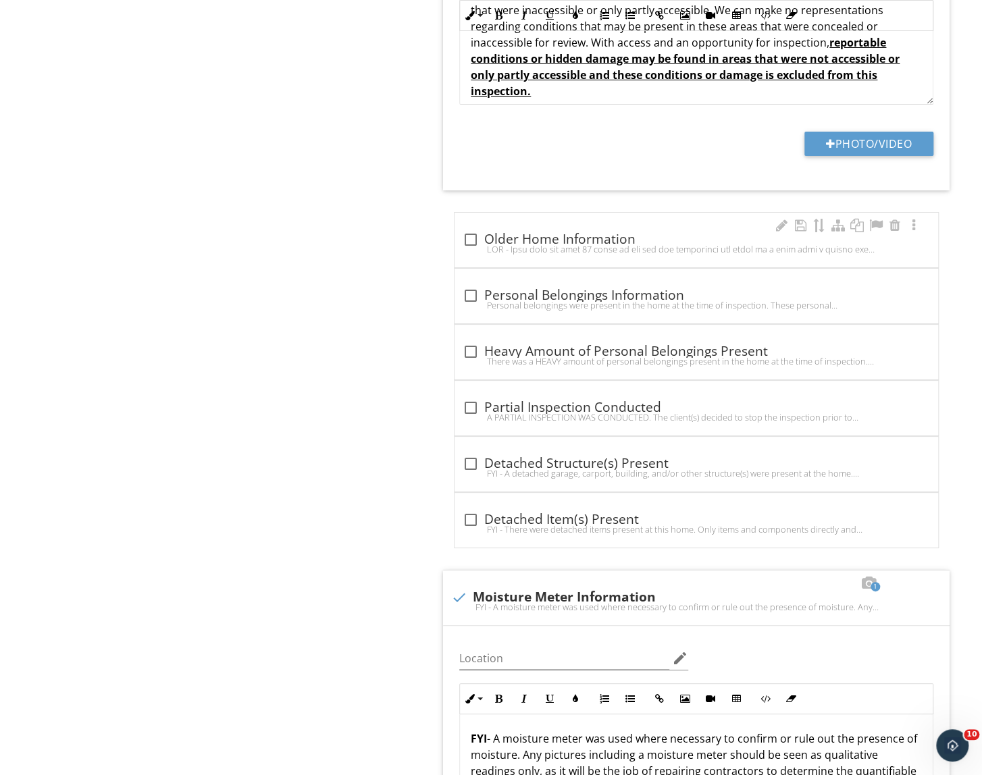
click at [563, 249] on div at bounding box center [696, 249] width 467 height 11
checkbox input "true"
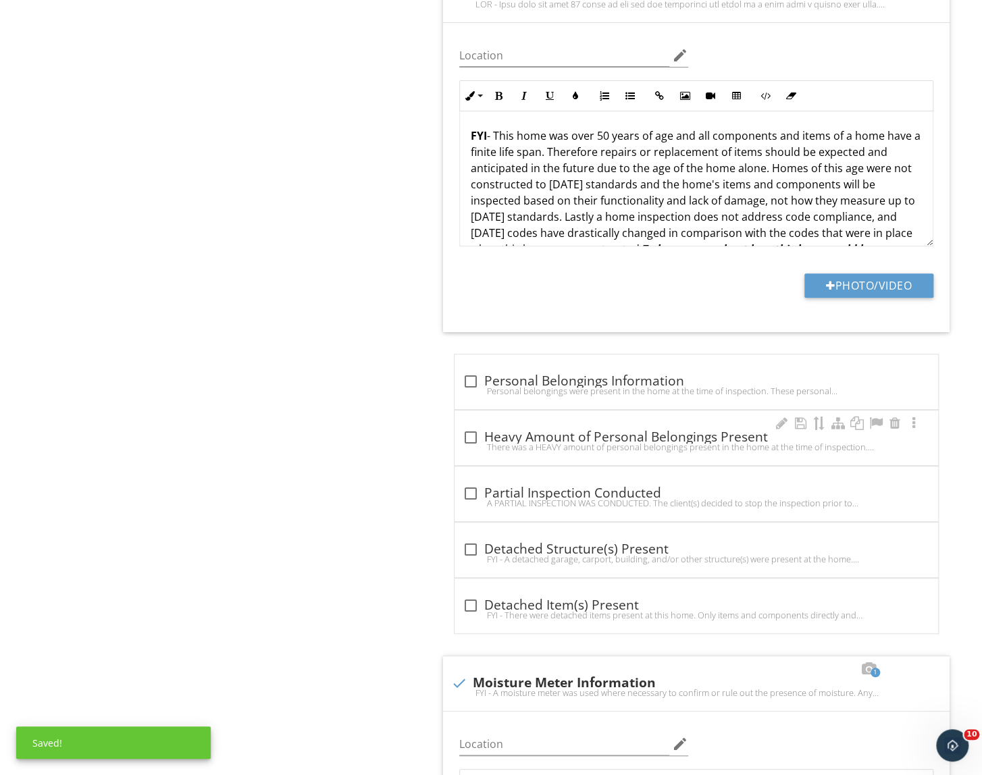
click at [567, 430] on div "check_box_outline_blank Heavy Amount of Personal Belongings Present" at bounding box center [696, 438] width 467 height 16
checkbox input "true"
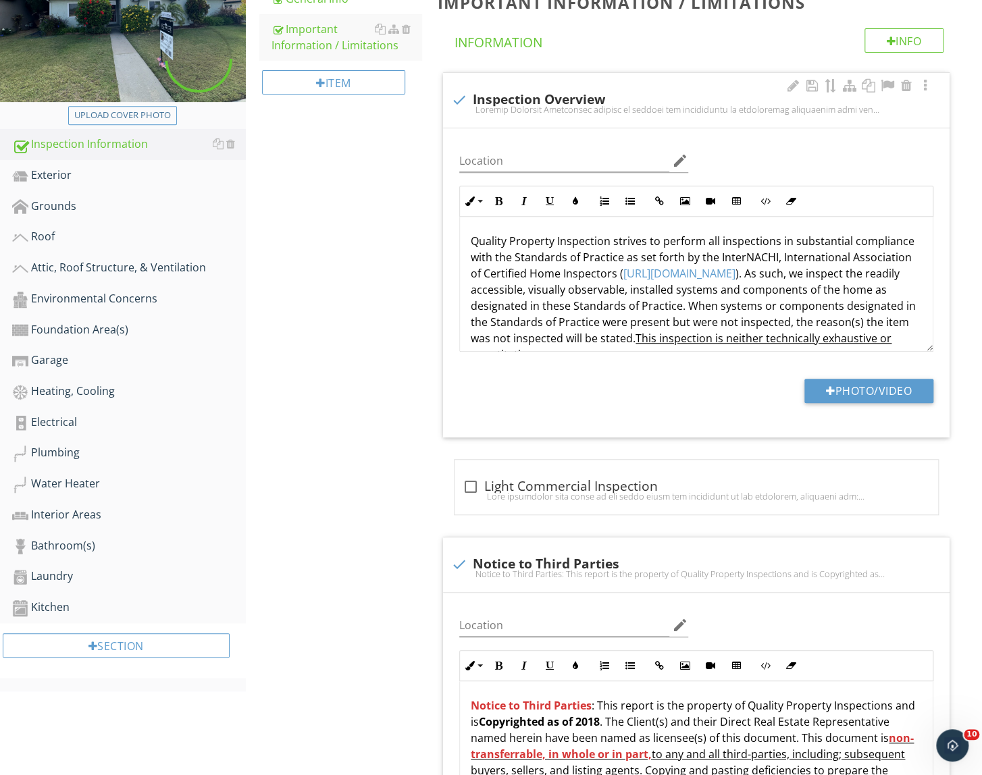
scroll to position [245, 0]
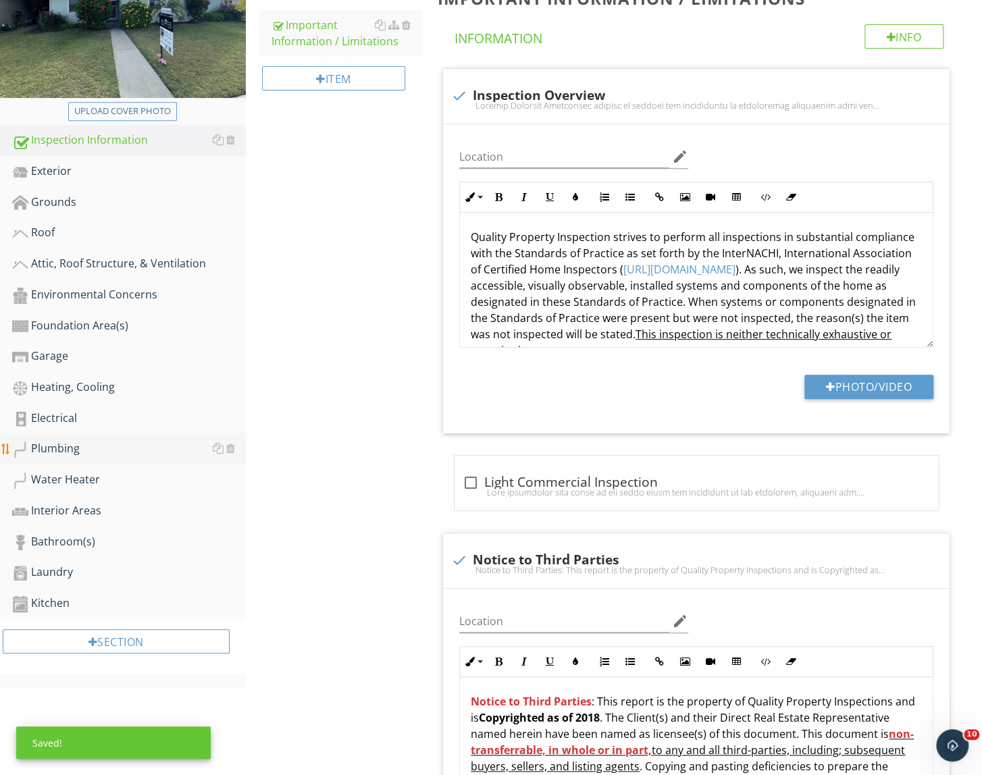
click at [108, 457] on div "Plumbing" at bounding box center [129, 449] width 234 height 18
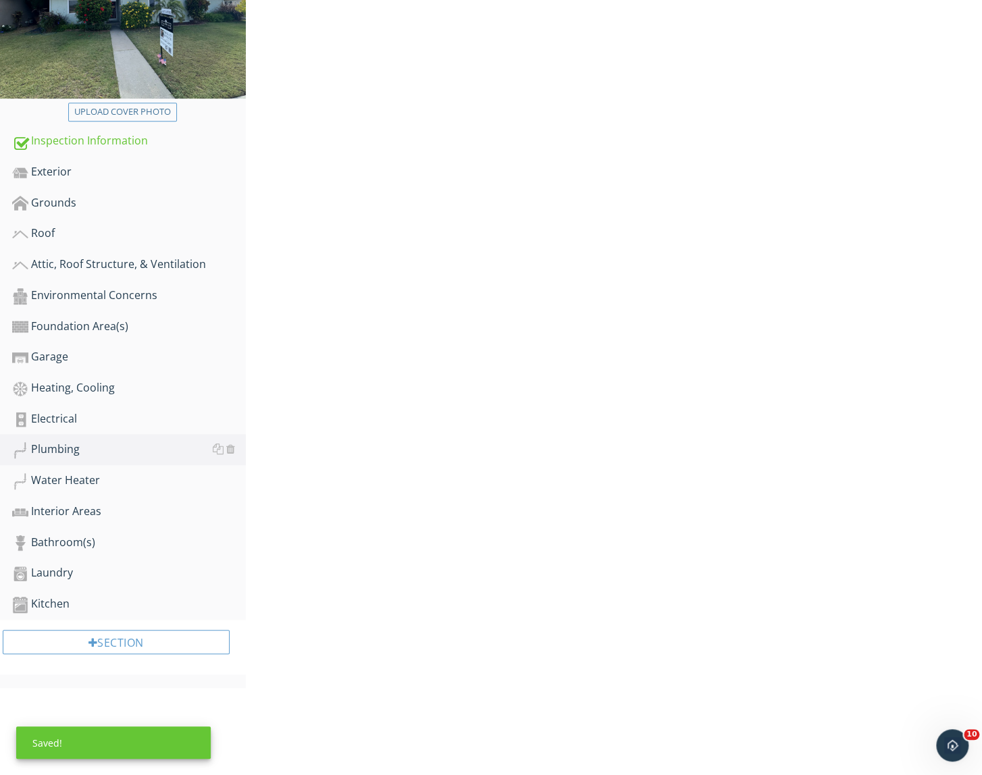
scroll to position [61, 0]
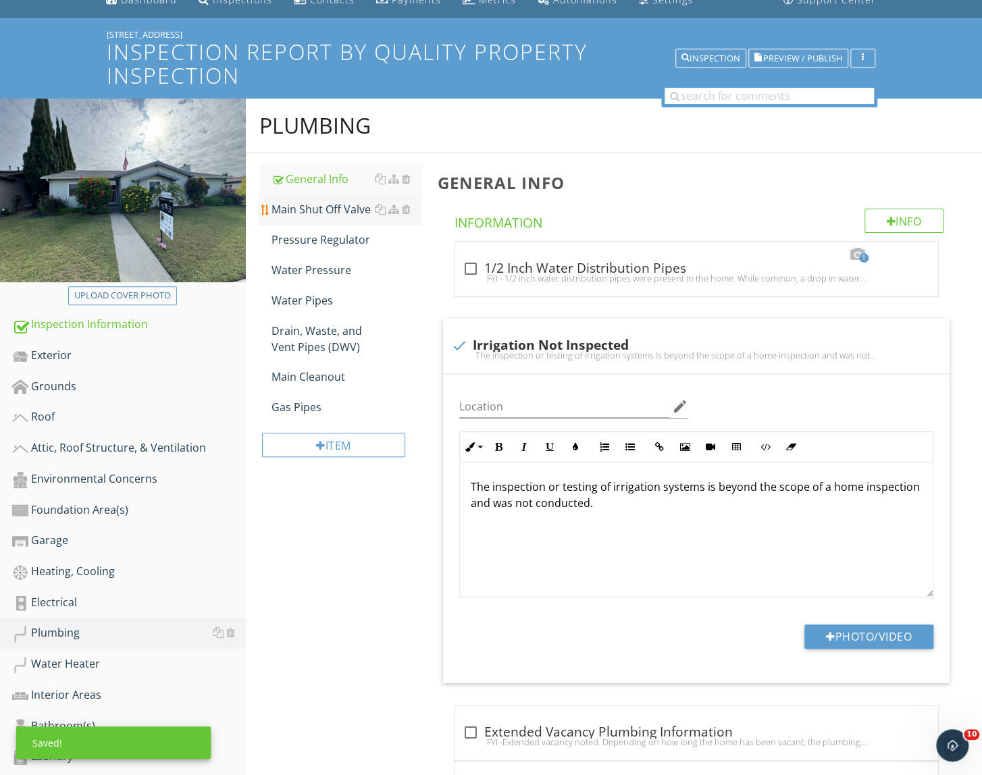
click at [324, 218] on link "Main Shut Off Valve" at bounding box center [347, 210] width 151 height 30
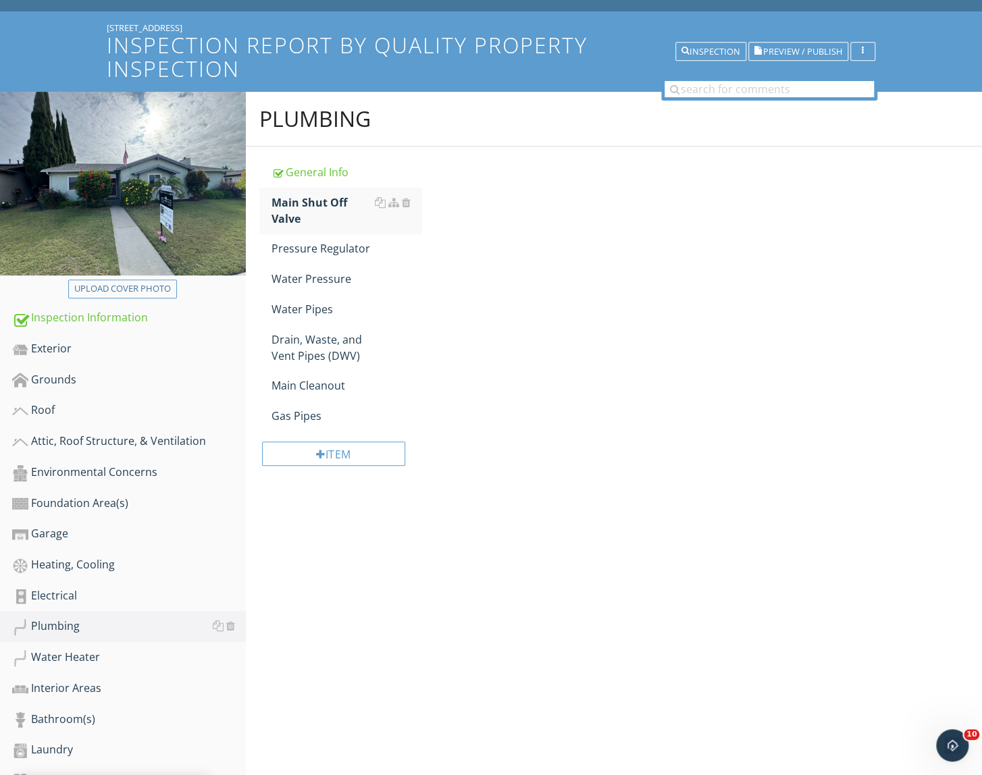
scroll to position [184, 0]
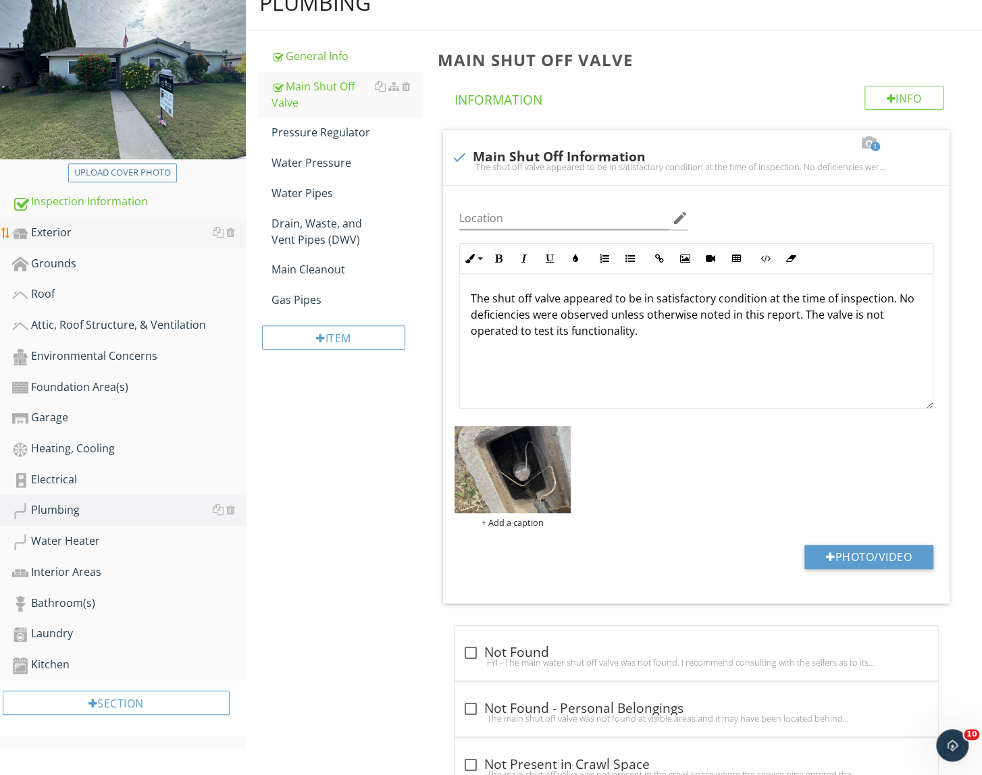
click at [113, 236] on div "Exterior" at bounding box center [129, 233] width 234 height 18
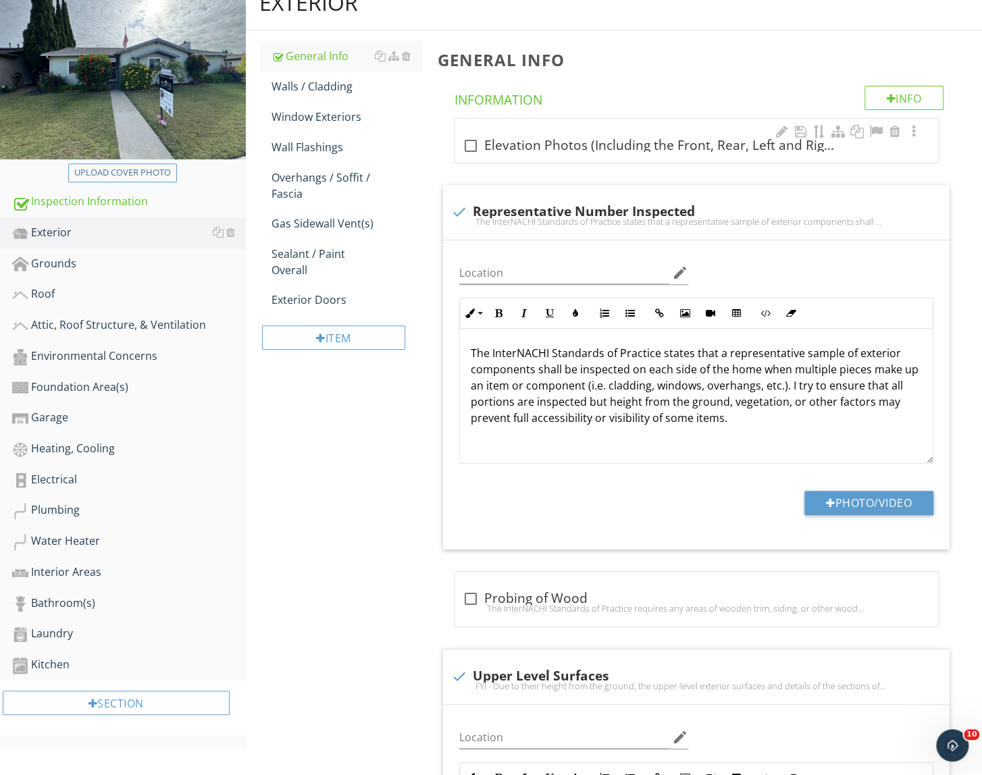
click at [587, 160] on div "check_box_outline_blank Elevation Photos (Including the Front, Rear, Left and R…" at bounding box center [697, 141] width 484 height 44
checkbox input "true"
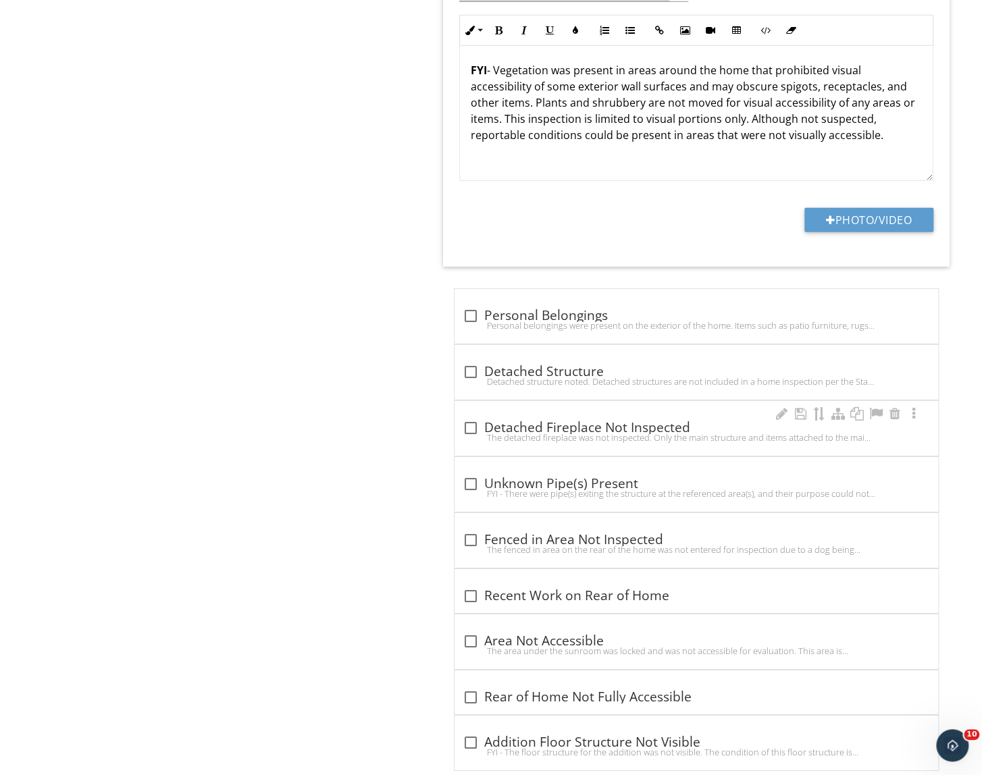
scroll to position [2160, 0]
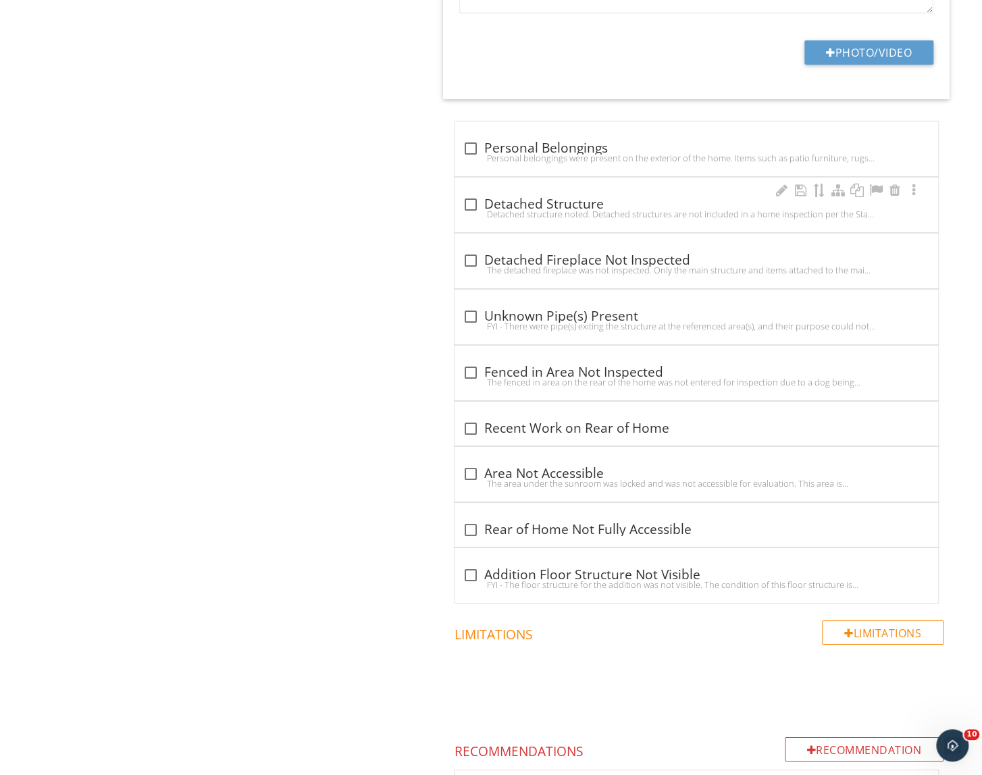
click at [621, 202] on div "check_box_outline_blank Detached Structure" at bounding box center [696, 205] width 467 height 16
checkbox input "true"
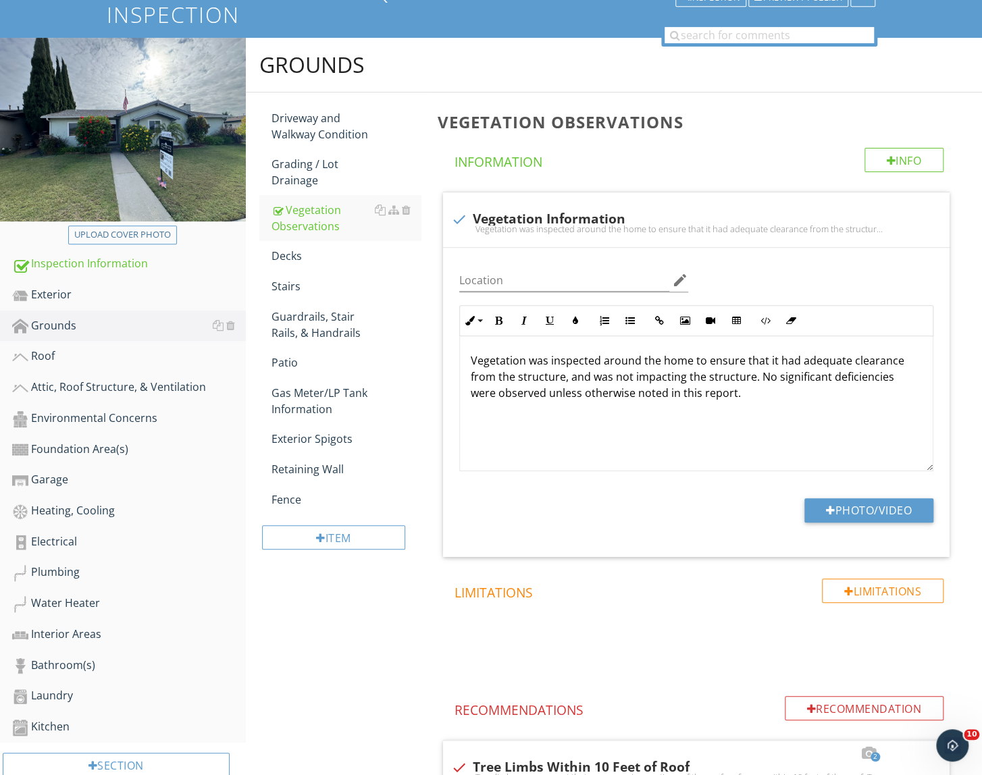
scroll to position [108, 0]
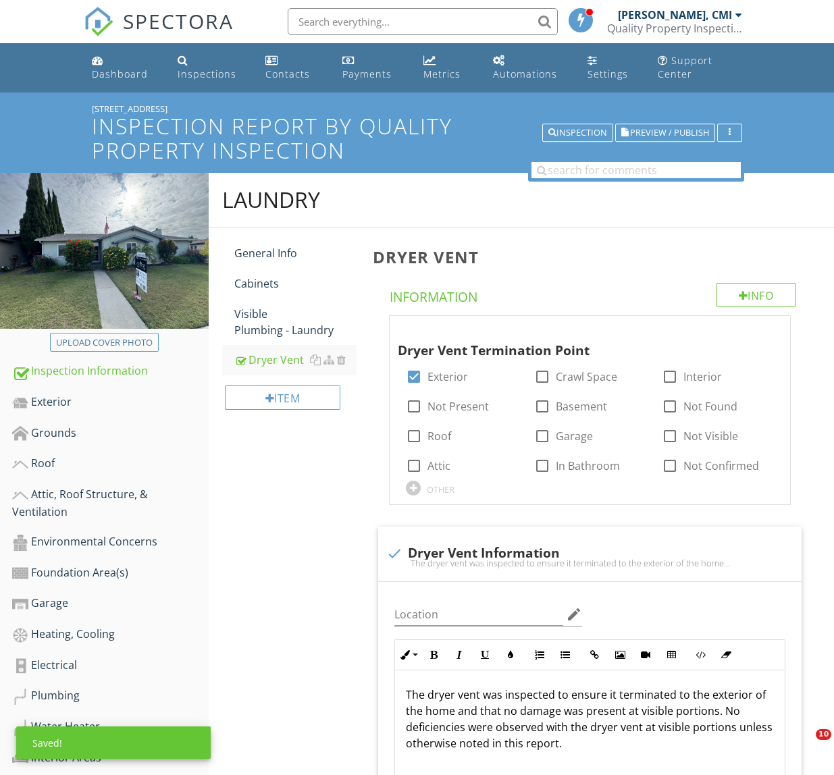
scroll to position [2848, 0]
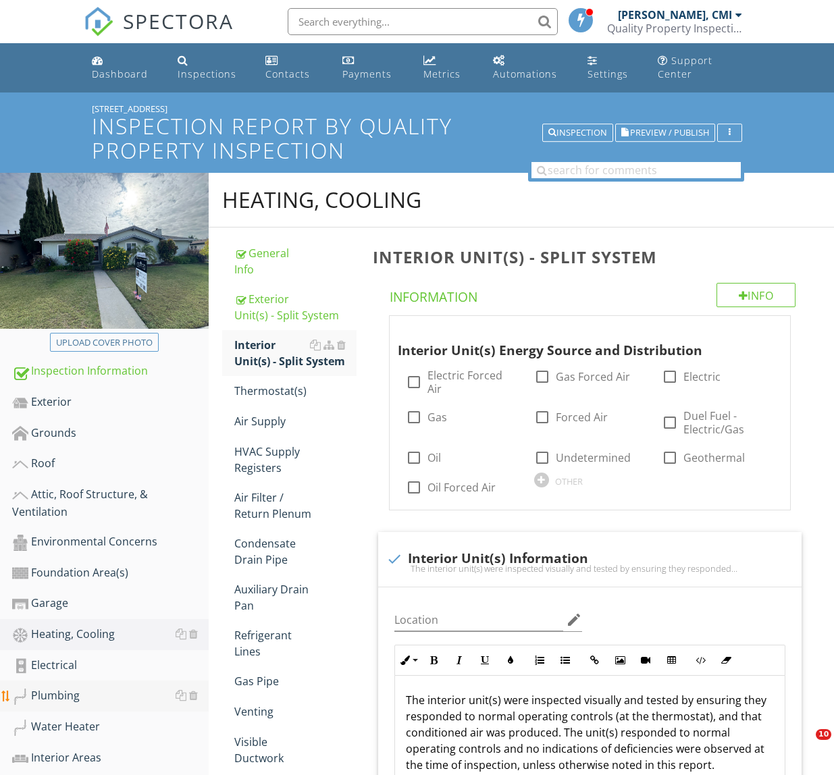
scroll to position [95, 0]
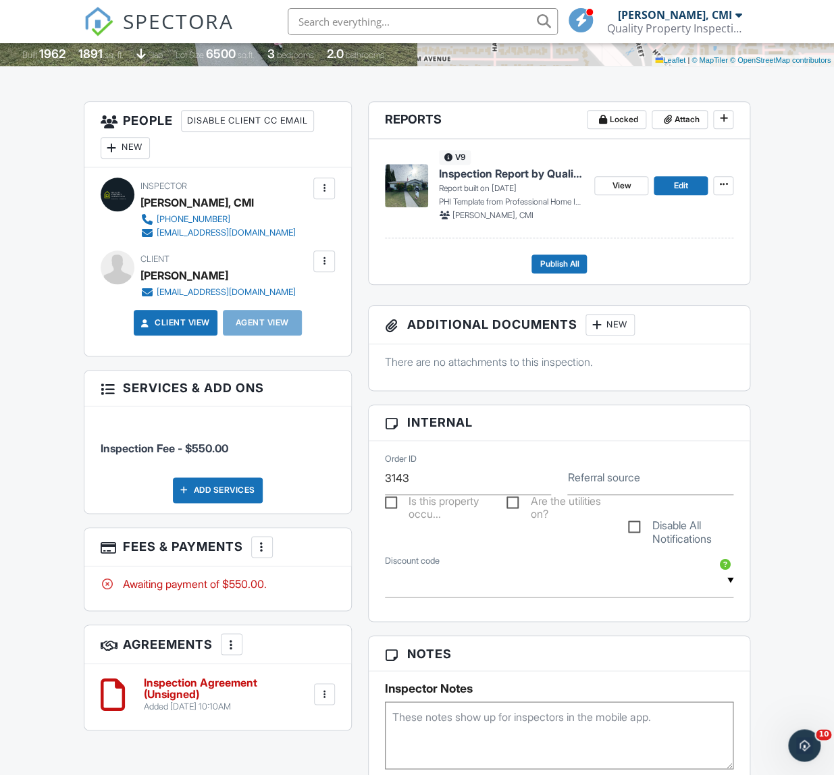
scroll to position [307, 0]
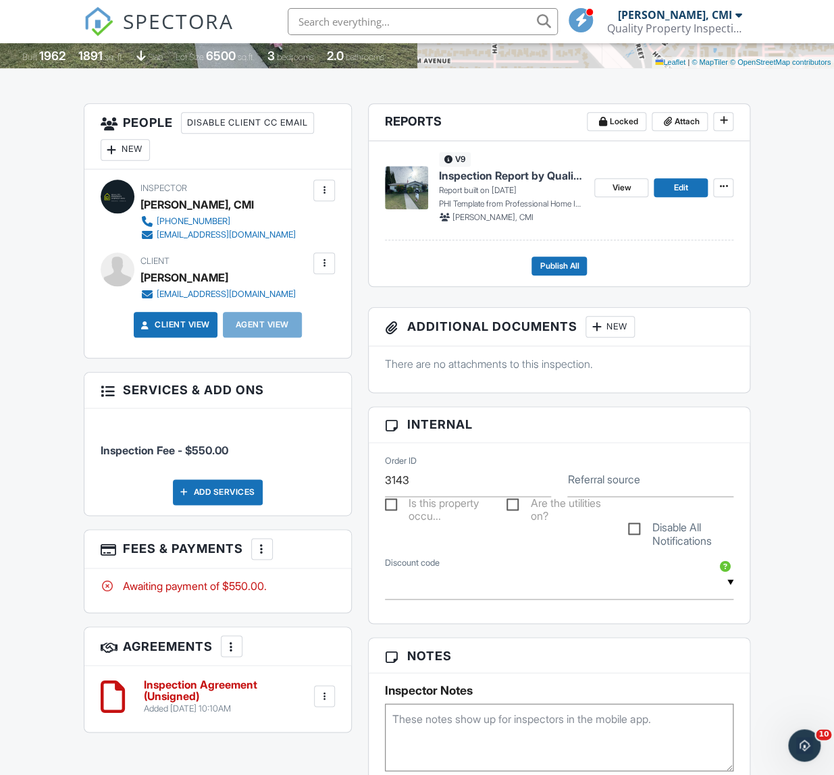
click at [268, 556] on div at bounding box center [262, 549] width 14 height 14
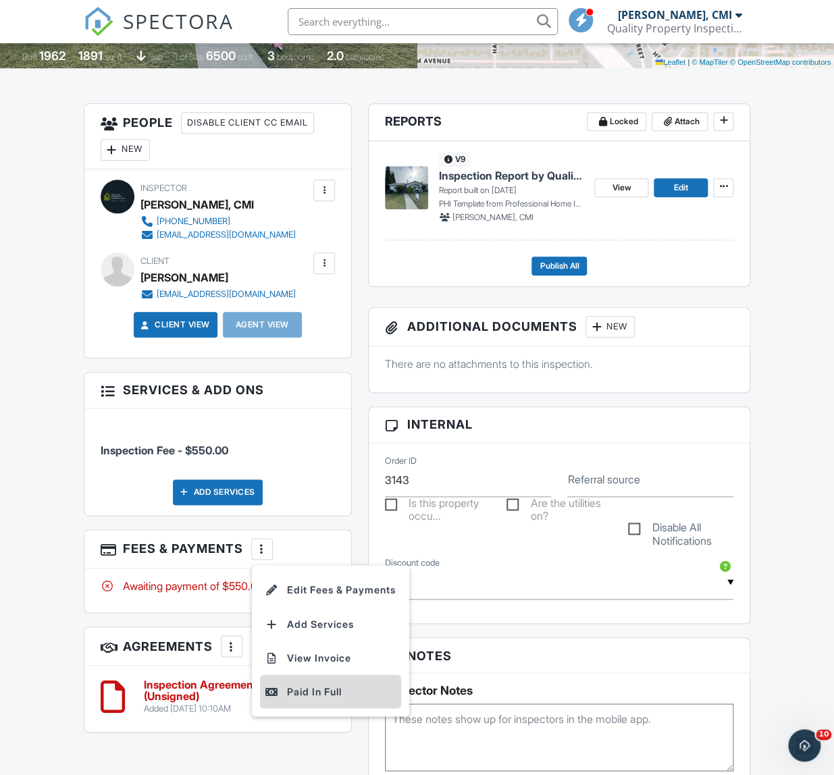
click at [330, 700] on div "Paid In Full" at bounding box center [330, 692] width 130 height 16
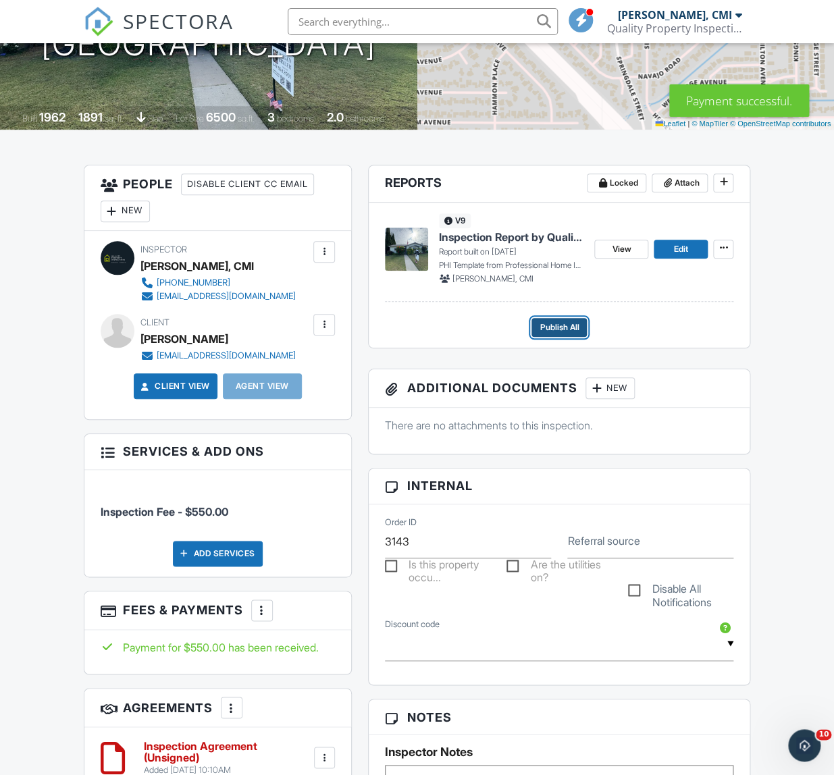
click at [577, 330] on span "Publish All" at bounding box center [559, 328] width 39 height 14
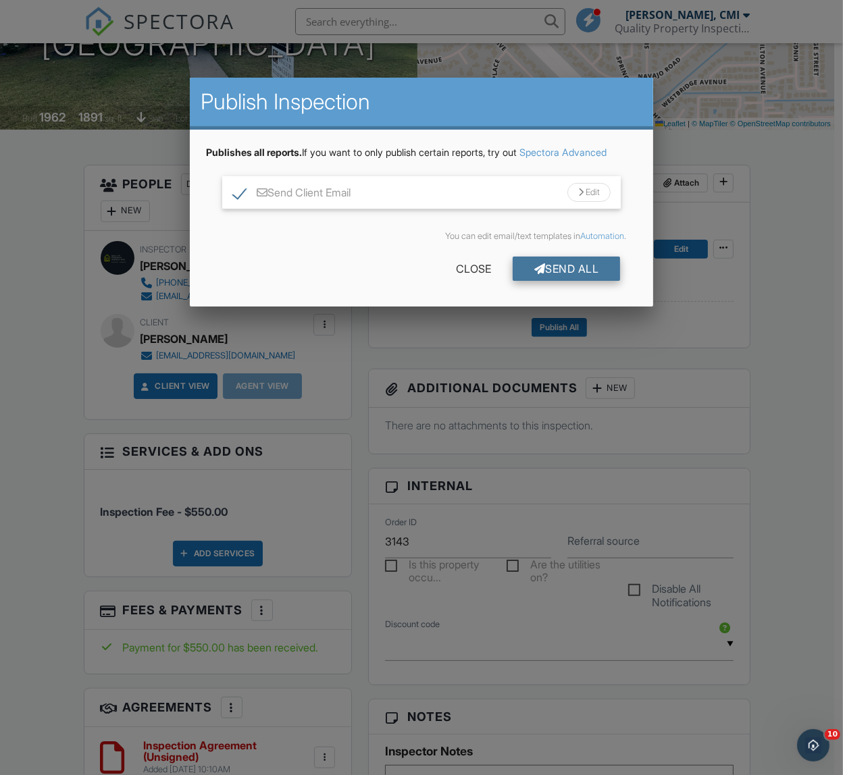
click at [567, 266] on div "Send All" at bounding box center [567, 269] width 108 height 24
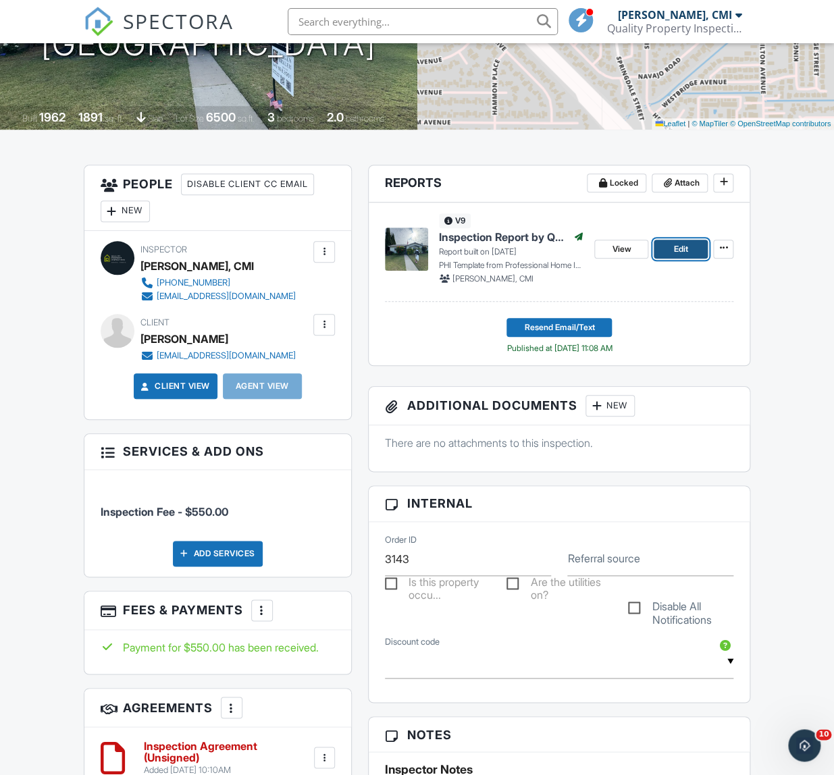
click at [675, 247] on span "Edit" at bounding box center [681, 250] width 14 height 14
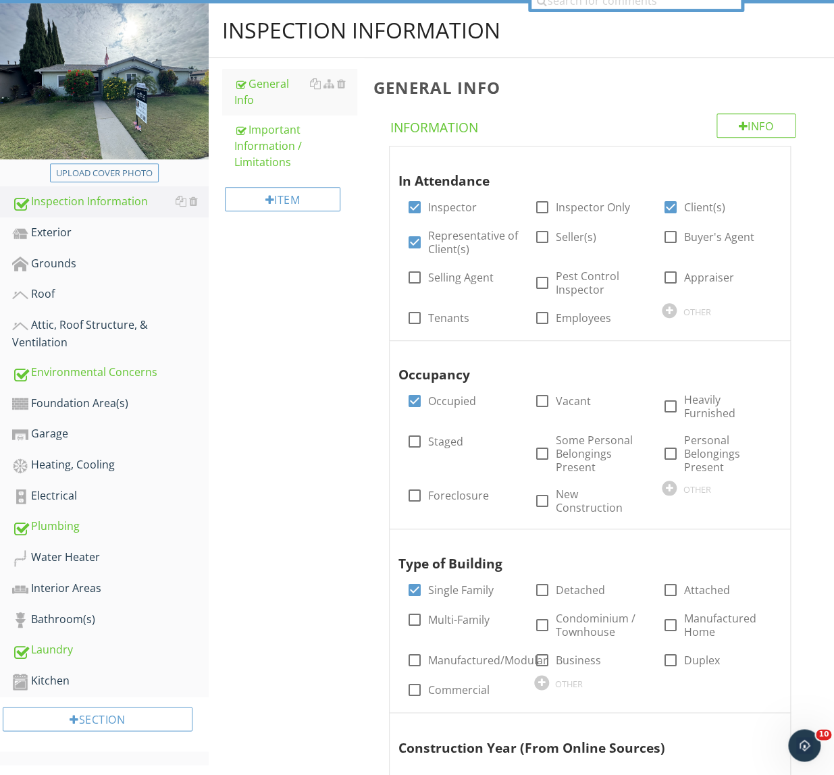
scroll to position [184, 0]
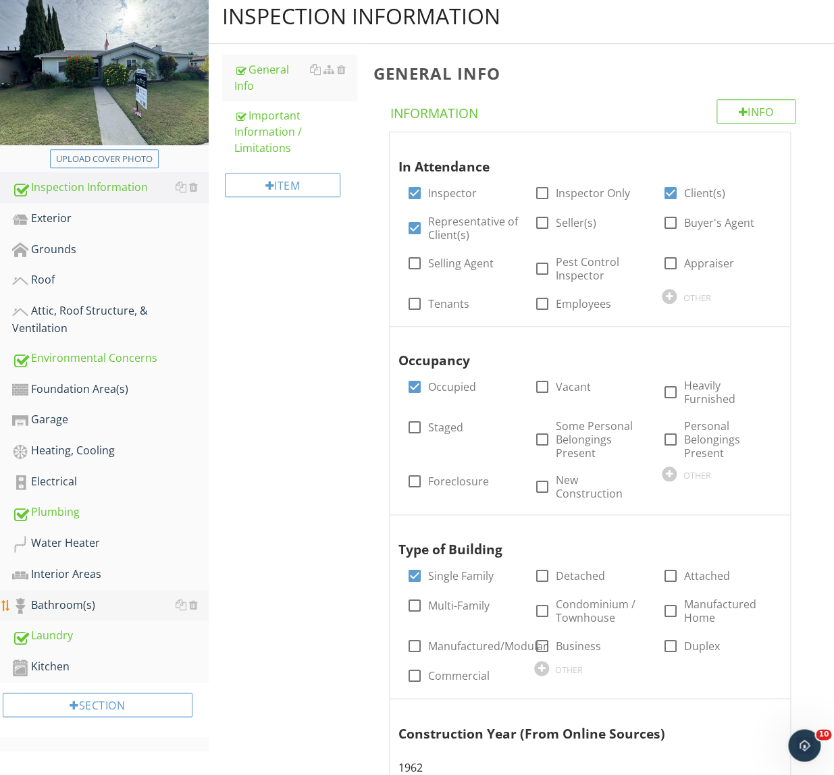
click at [107, 601] on div "Bathroom(s)" at bounding box center [110, 606] width 197 height 18
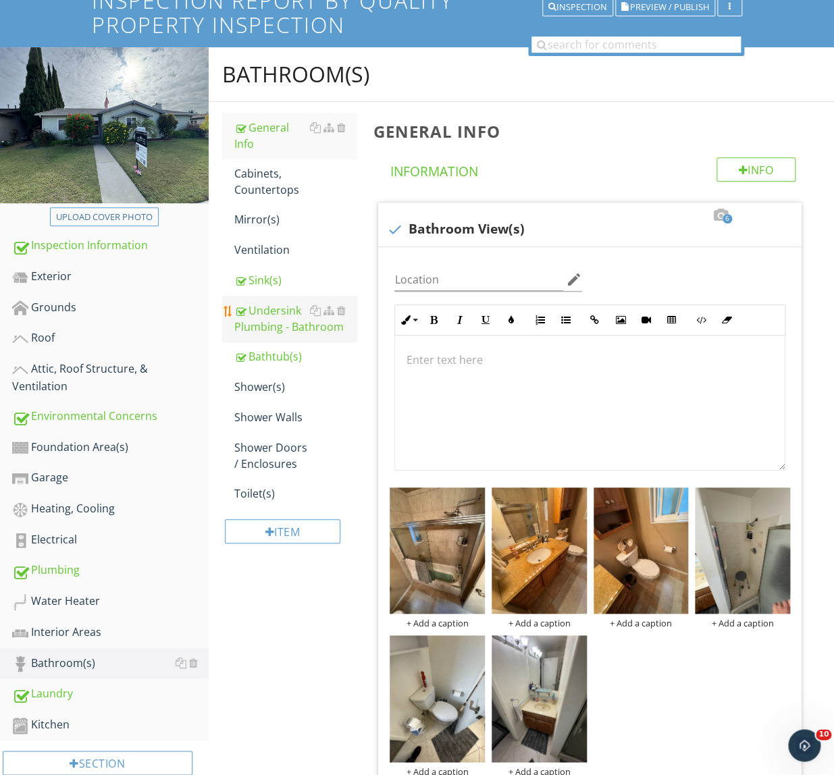
scroll to position [61, 0]
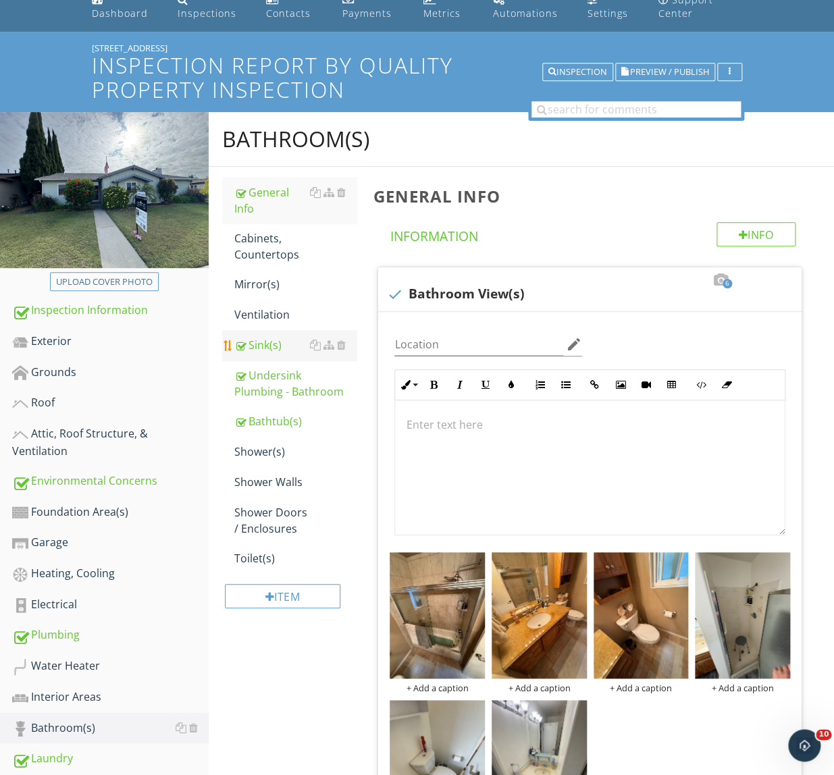
click at [279, 347] on div "Sink(s)" at bounding box center [295, 345] width 123 height 16
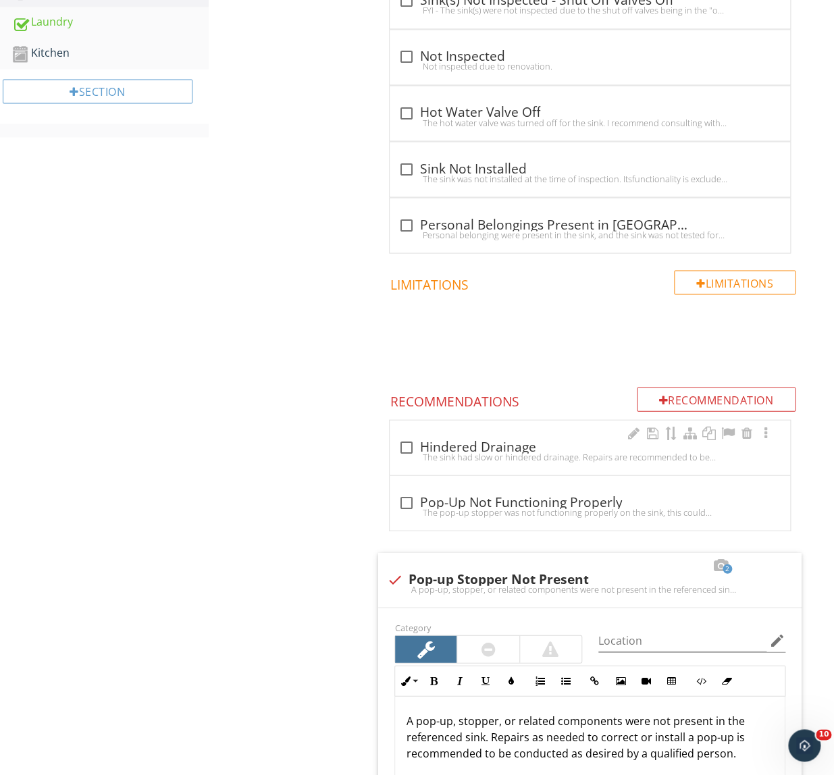
click at [473, 446] on div "check_box_outline_blank Hindered Drainage" at bounding box center [590, 447] width 384 height 16
checkbox input "true"
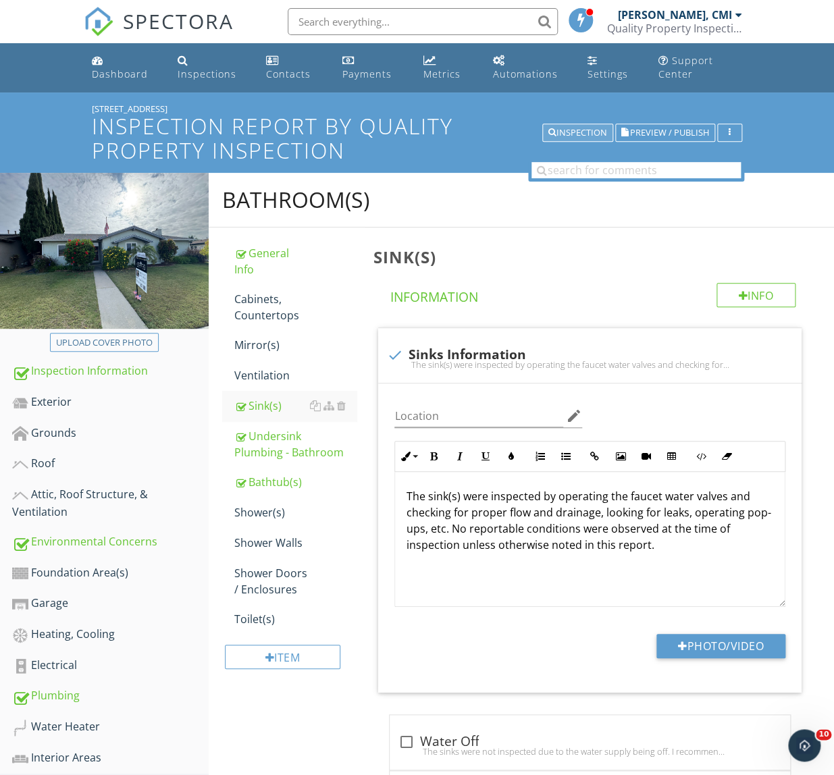
click at [574, 128] on div "Inspection" at bounding box center [578, 132] width 59 height 9
